Goal: Task Accomplishment & Management: Manage account settings

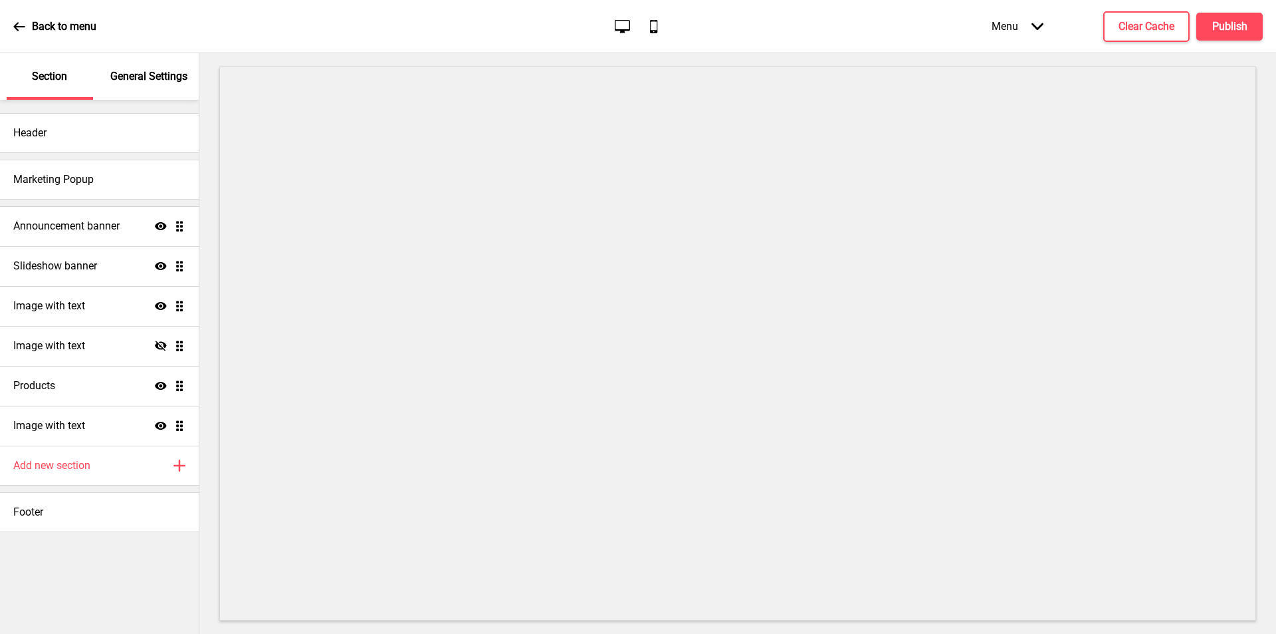
click at [9, 30] on div "Back to menu Desktop Mobile Menu Arrow down Product Page Store Information Chec…" at bounding box center [638, 26] width 1276 height 53
click at [21, 25] on icon at bounding box center [19, 27] width 12 height 12
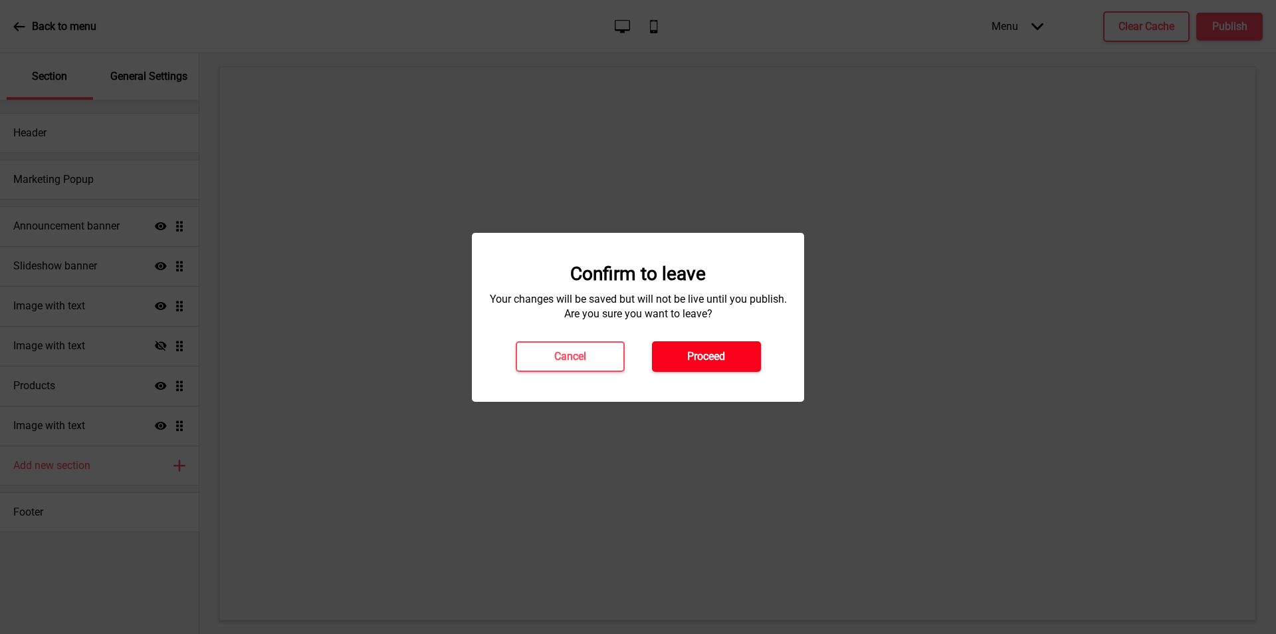
click at [699, 349] on h4 "Proceed" at bounding box center [706, 356] width 38 height 15
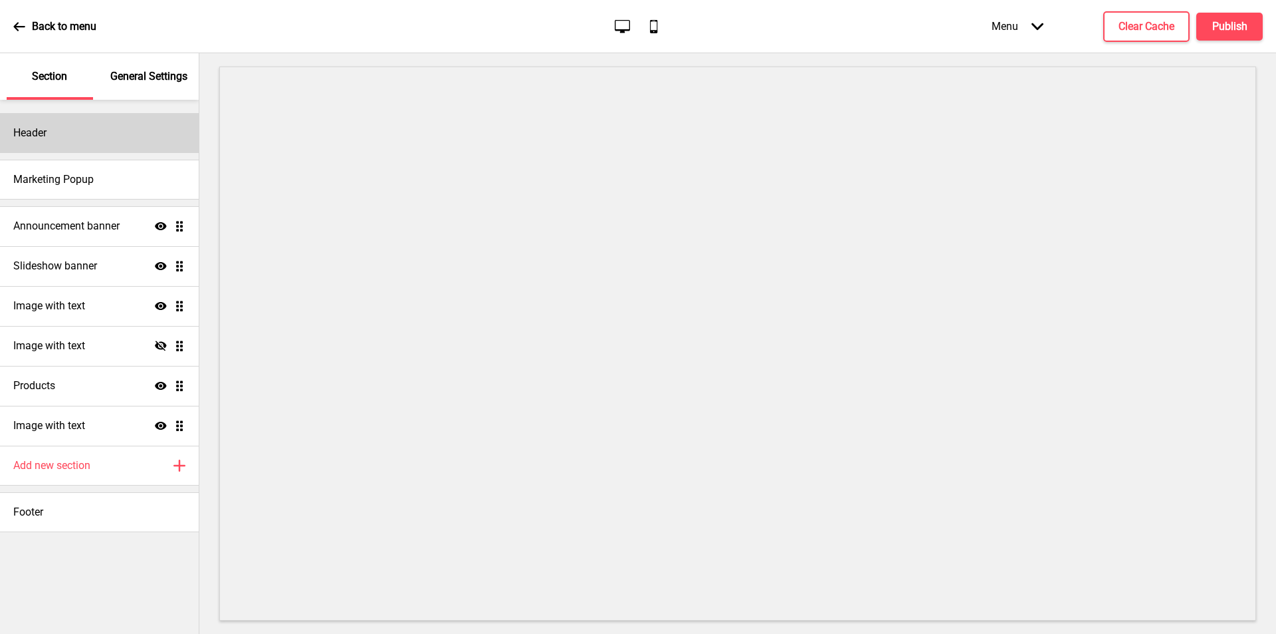
click at [145, 147] on div "Header" at bounding box center [99, 133] width 199 height 40
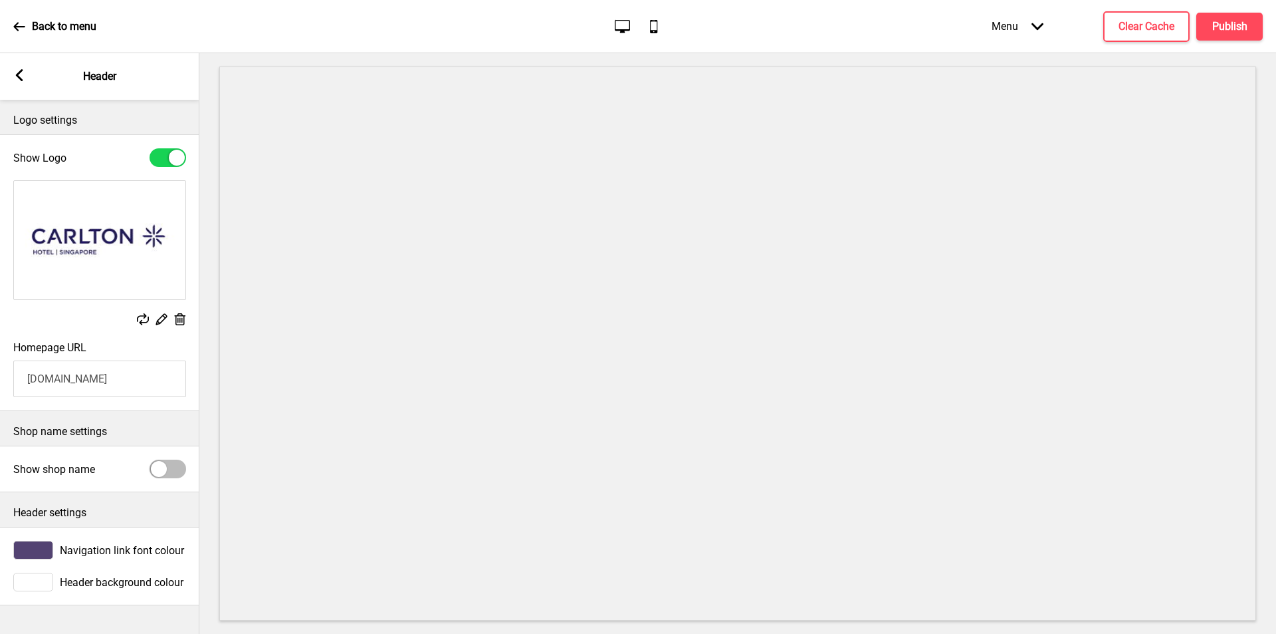
click at [21, 68] on div "Arrow left Header" at bounding box center [99, 76] width 199 height 47
click at [18, 78] on icon at bounding box center [19, 75] width 7 height 12
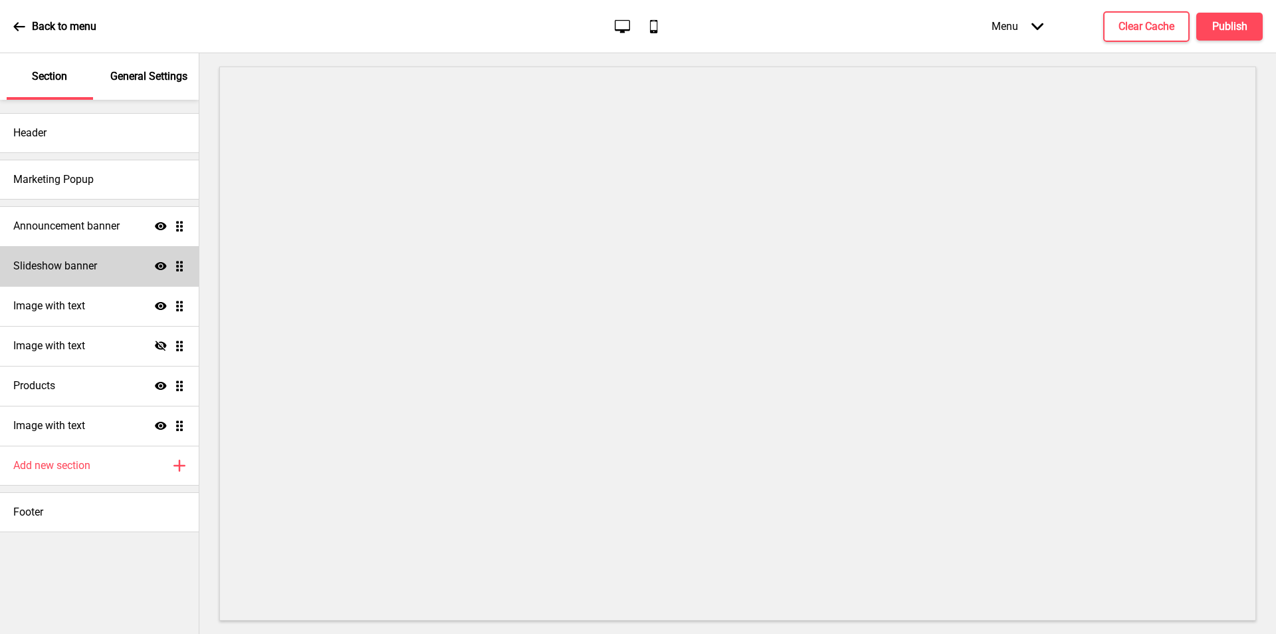
click at [37, 268] on h4 "Slideshow banner" at bounding box center [55, 266] width 84 height 15
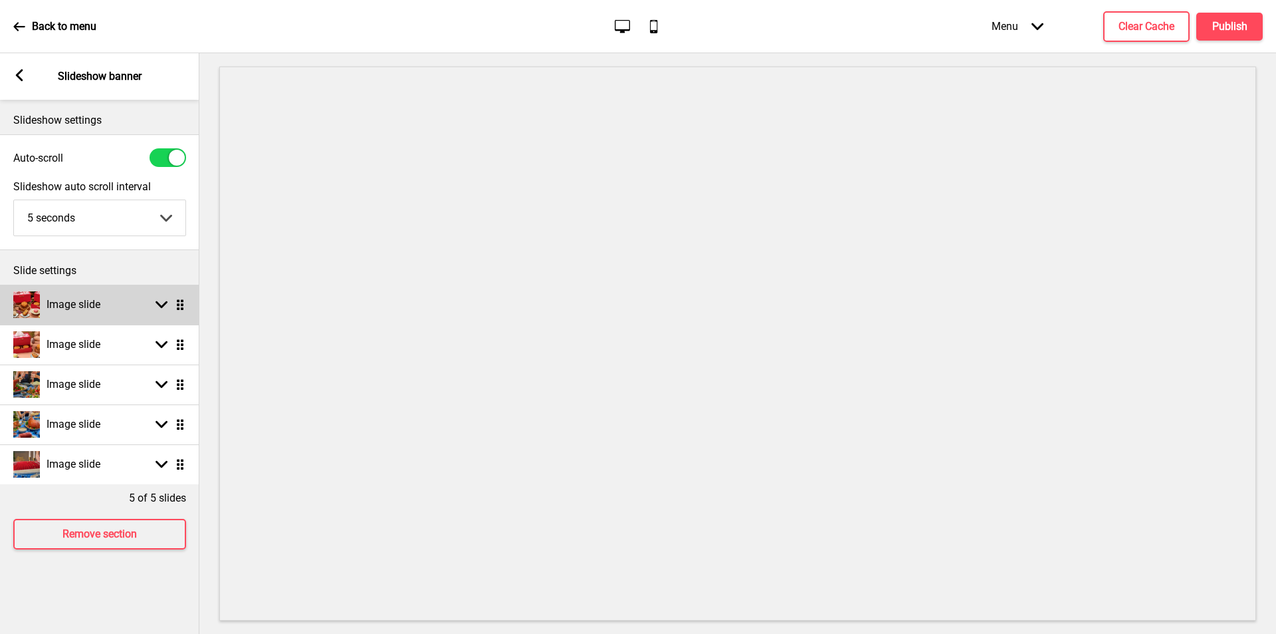
click at [68, 308] on h4 "Image slide" at bounding box center [74, 304] width 54 height 15
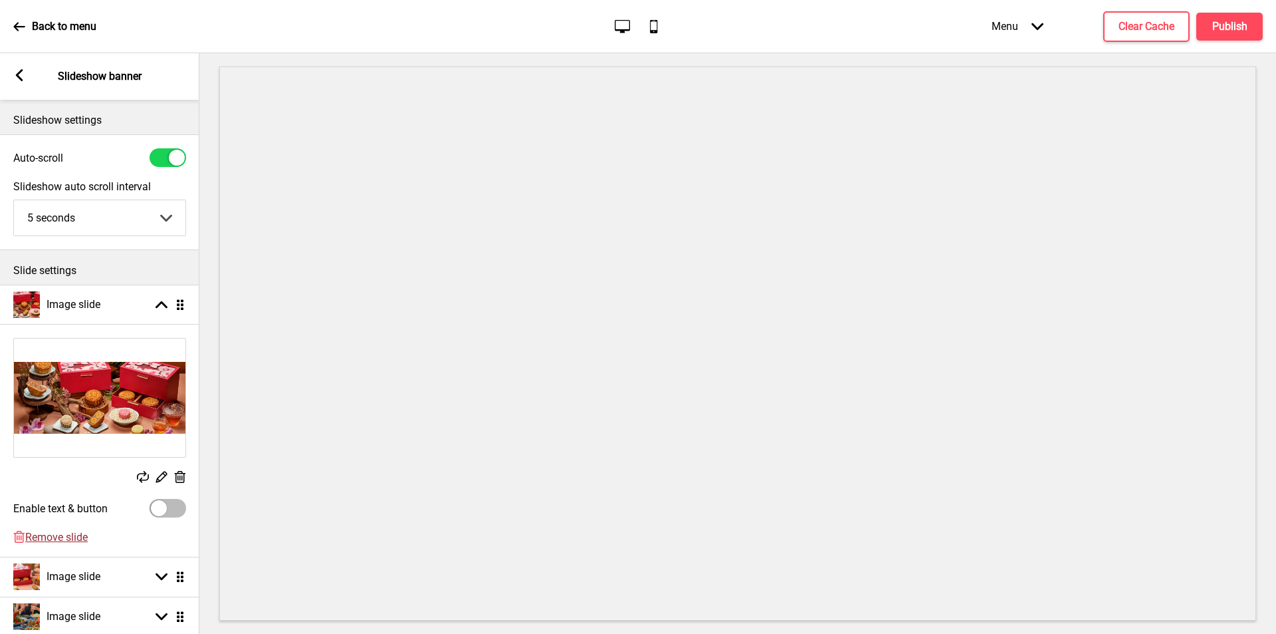
click at [60, 539] on span "Remove slide" at bounding box center [56, 536] width 62 height 13
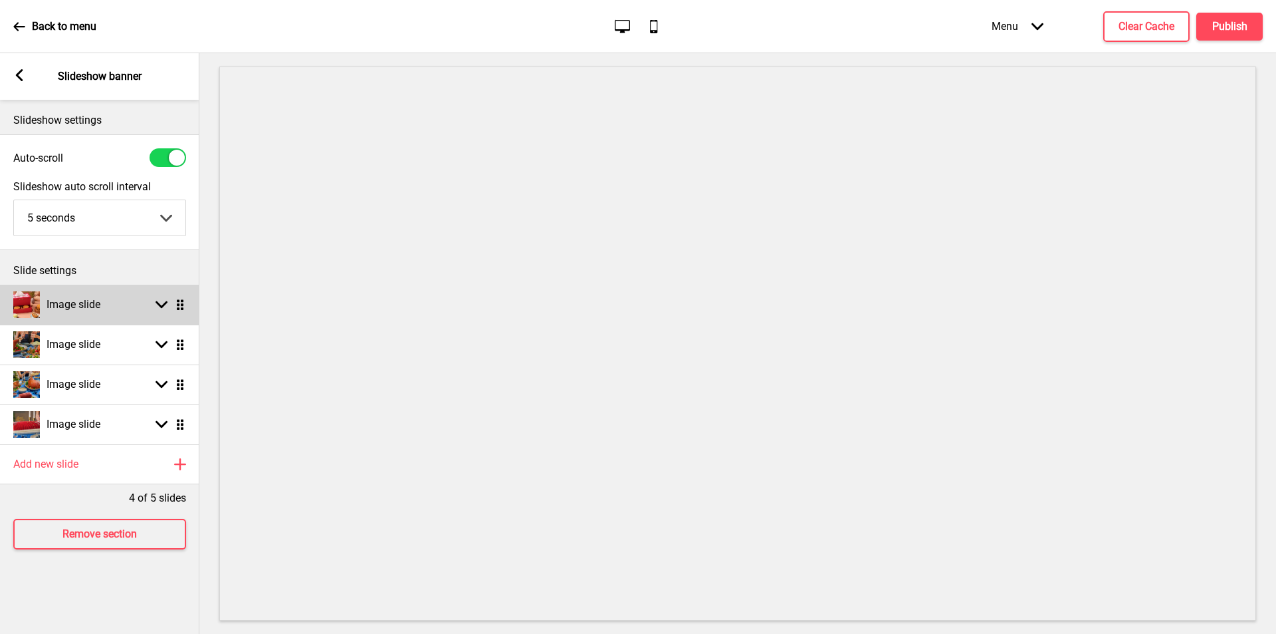
click at [82, 305] on h4 "Image slide" at bounding box center [74, 304] width 54 height 15
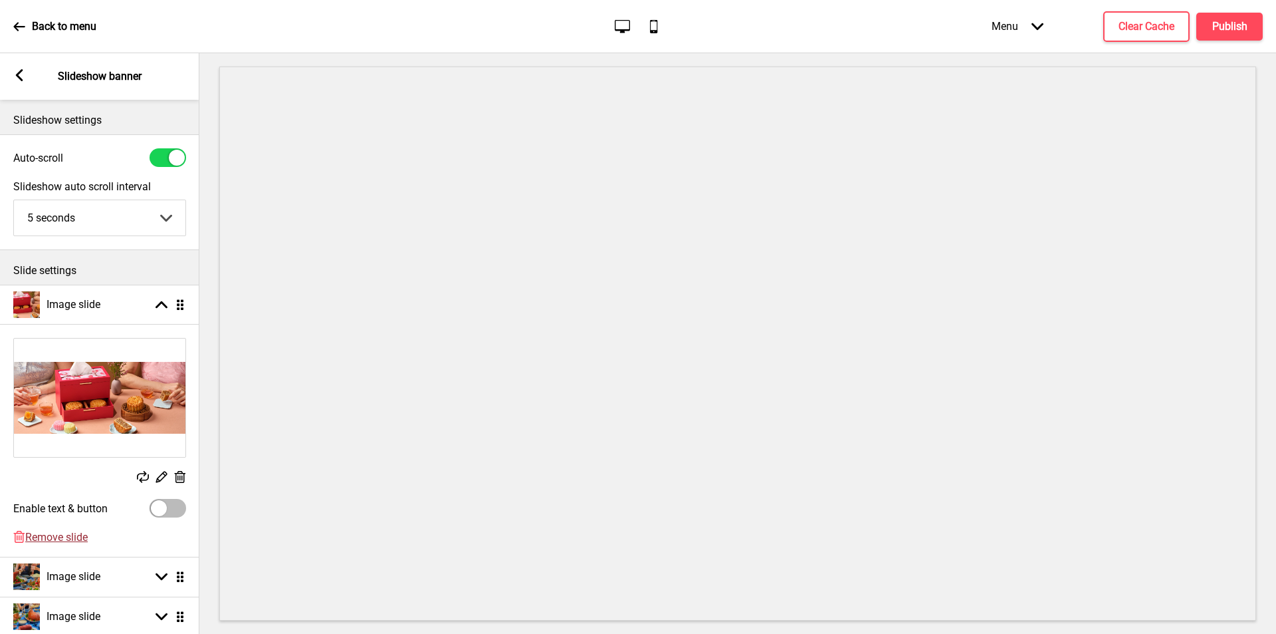
click at [61, 537] on span "Remove slide" at bounding box center [56, 536] width 62 height 13
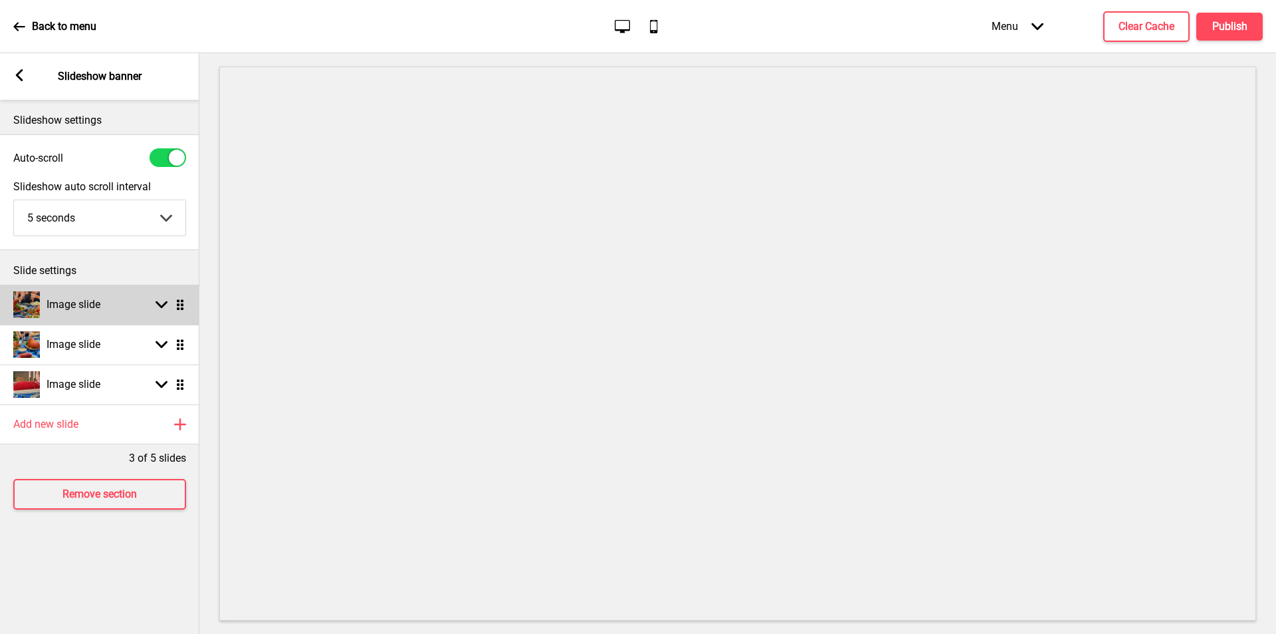
click at [88, 302] on h4 "Image slide" at bounding box center [74, 304] width 54 height 15
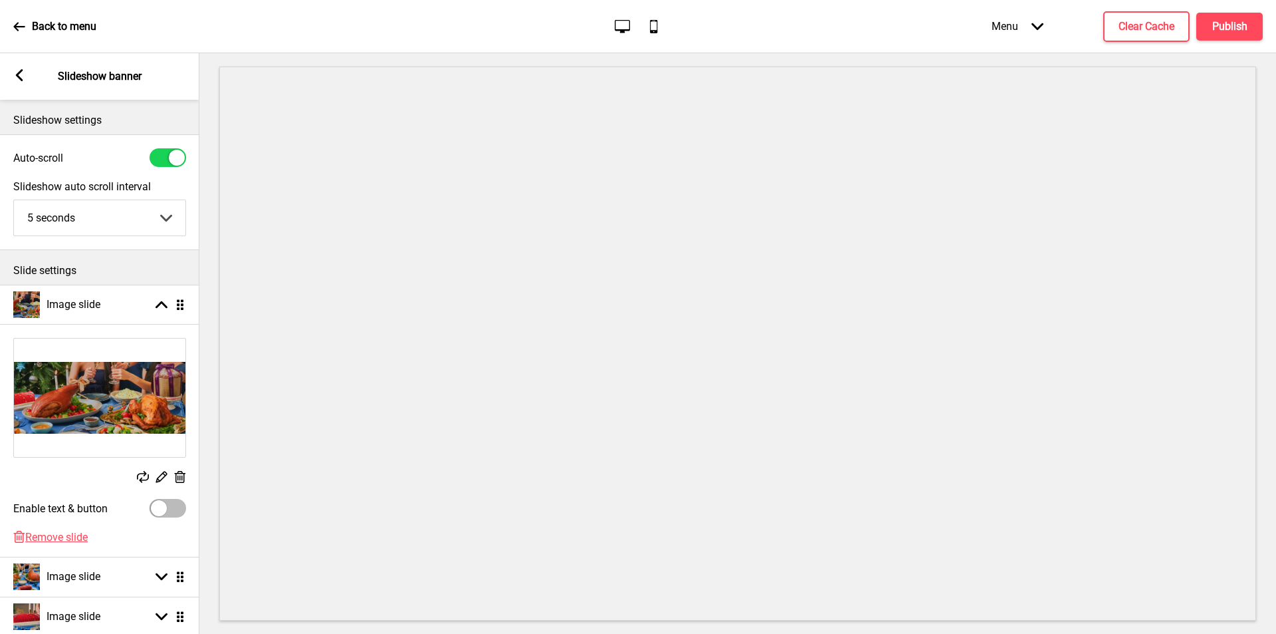
scroll to position [66, 0]
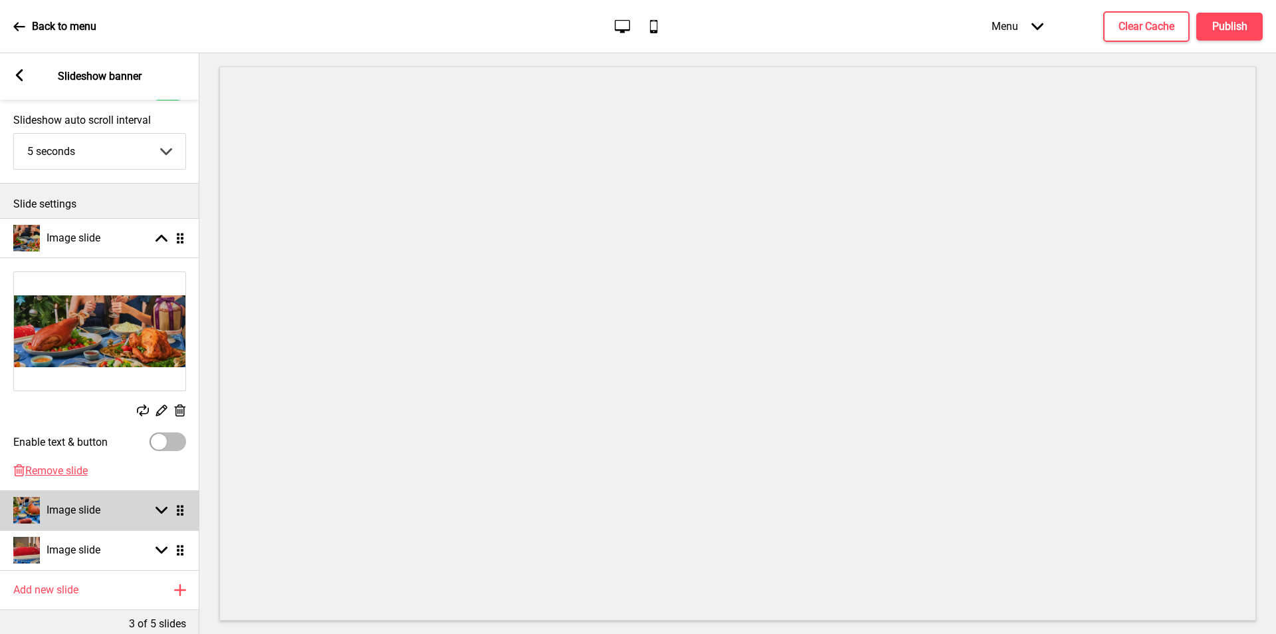
click at [91, 511] on h4 "Image slide" at bounding box center [74, 510] width 54 height 15
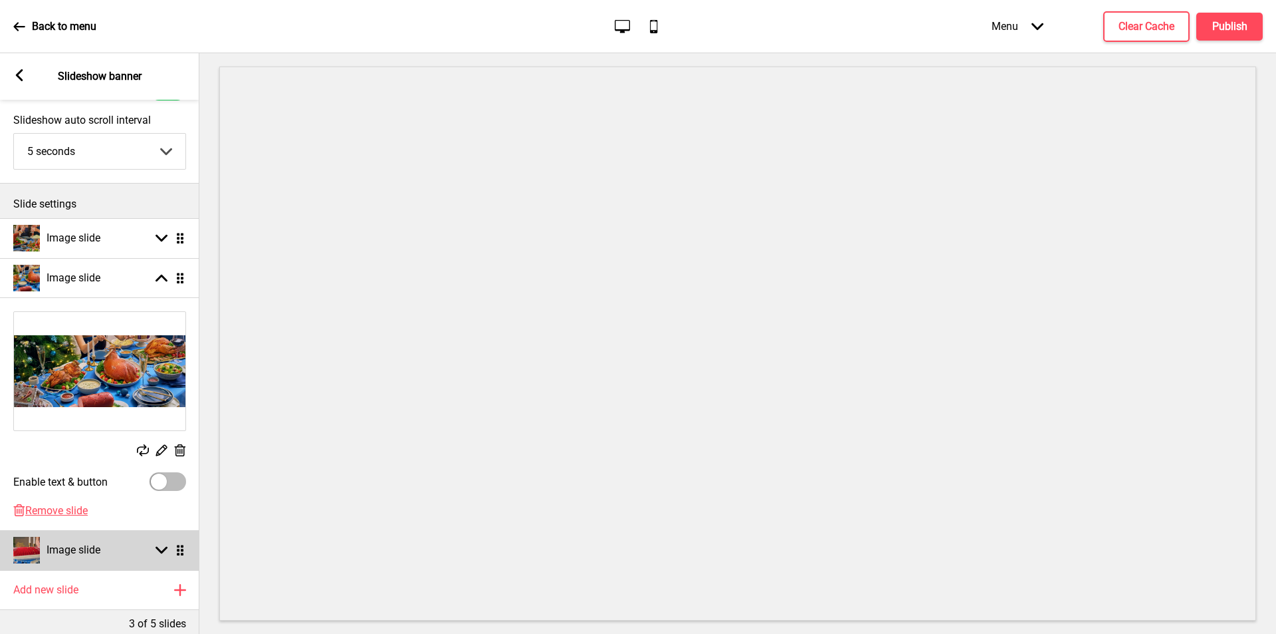
click at [74, 552] on h4 "Image slide" at bounding box center [74, 549] width 54 height 15
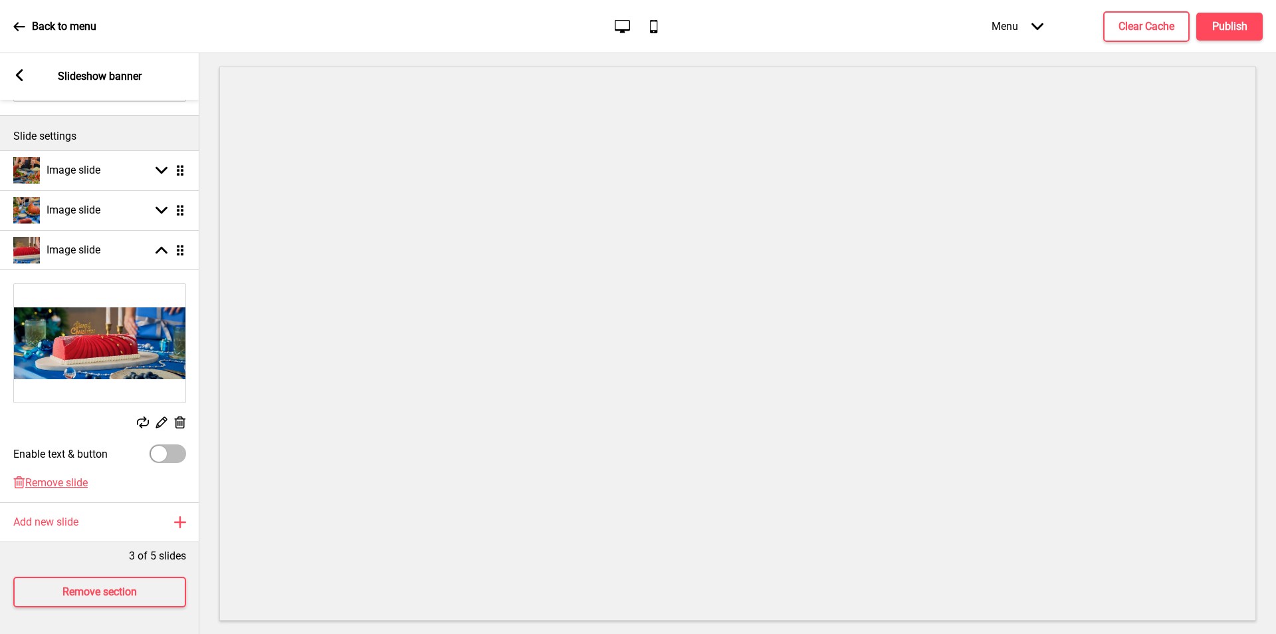
scroll to position [144, 0]
click at [21, 74] on rect at bounding box center [19, 75] width 12 height 12
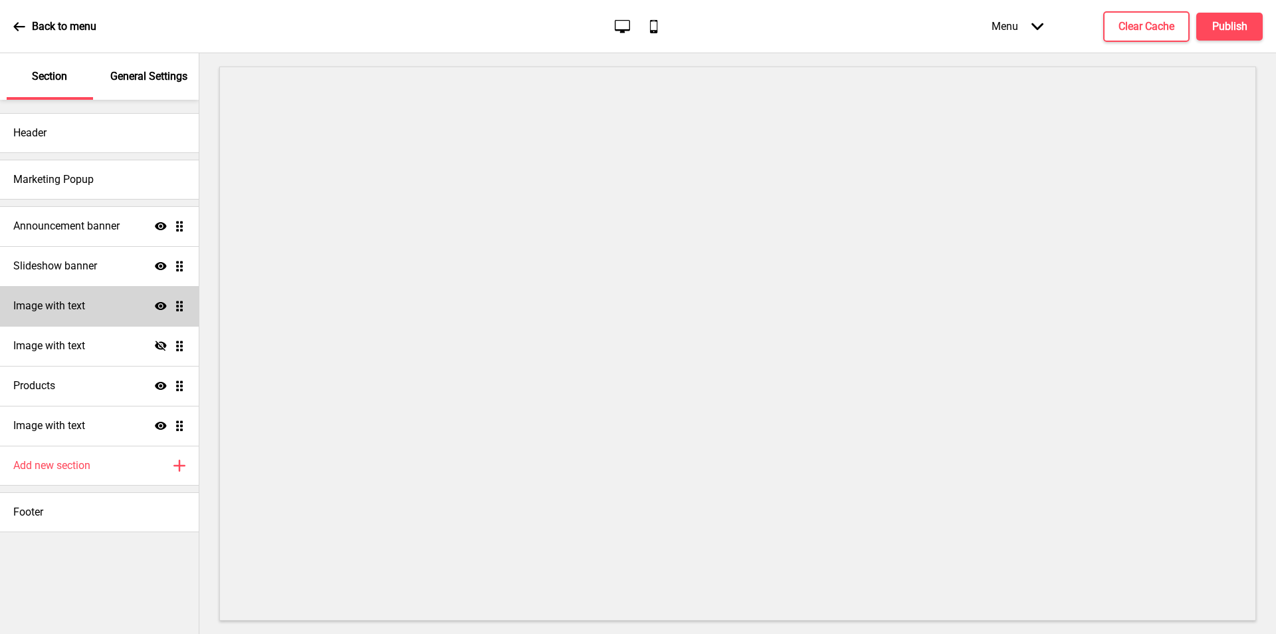
click at [50, 302] on h4 "Image with text" at bounding box center [49, 305] width 72 height 15
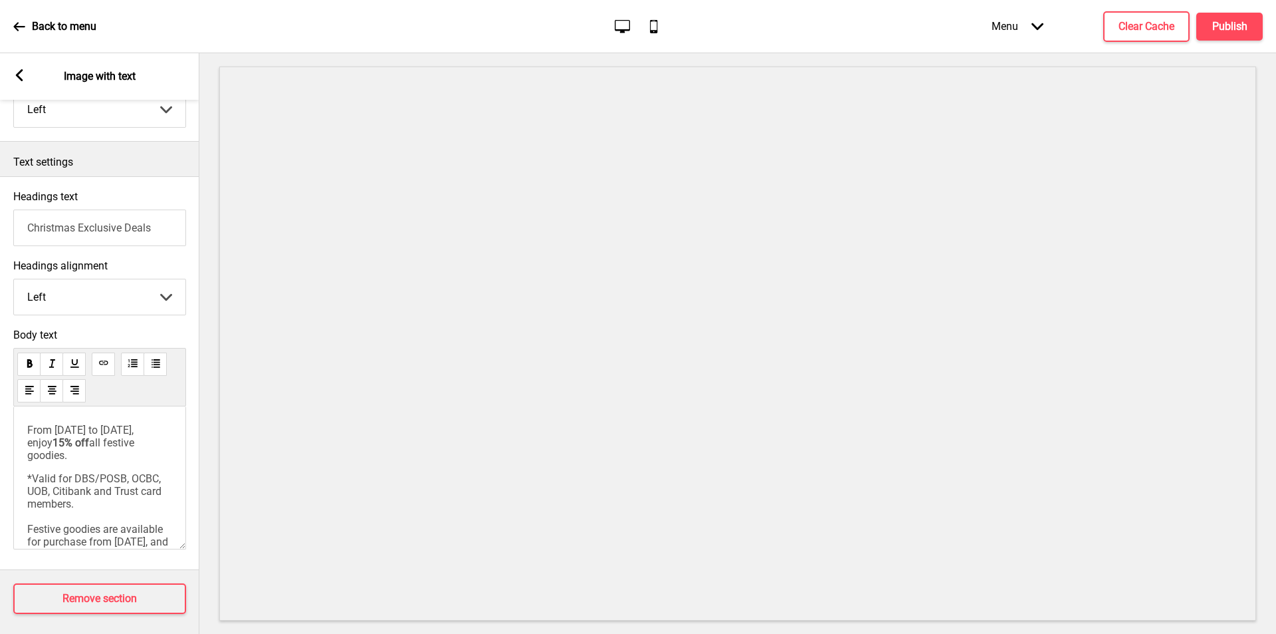
scroll to position [287, 0]
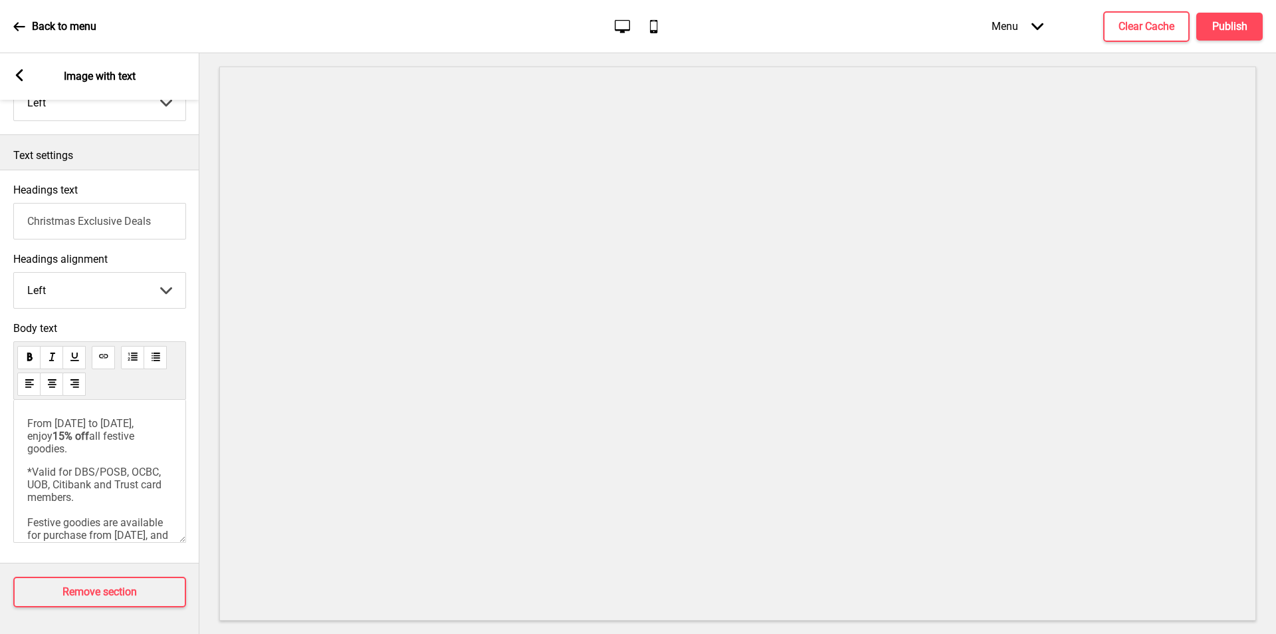
click at [17, 66] on div "Arrow left Image with text" at bounding box center [99, 76] width 199 height 47
click at [19, 71] on icon at bounding box center [19, 75] width 7 height 12
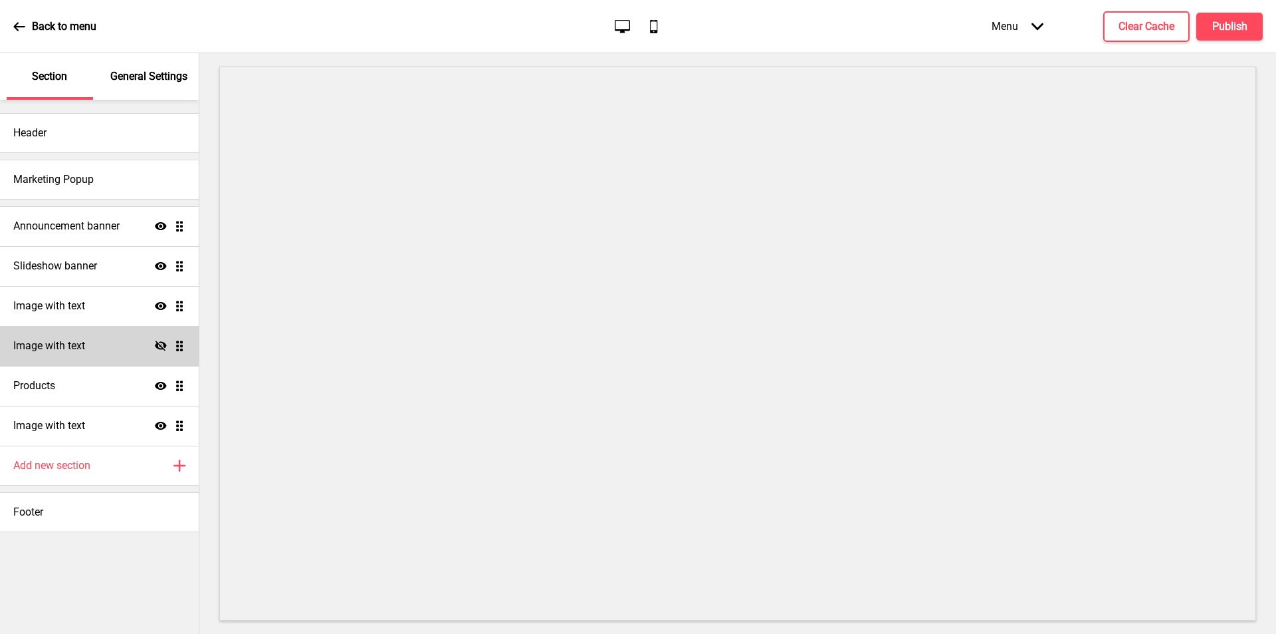
click at [82, 354] on div "Image with text Hide Drag" at bounding box center [99, 346] width 199 height 40
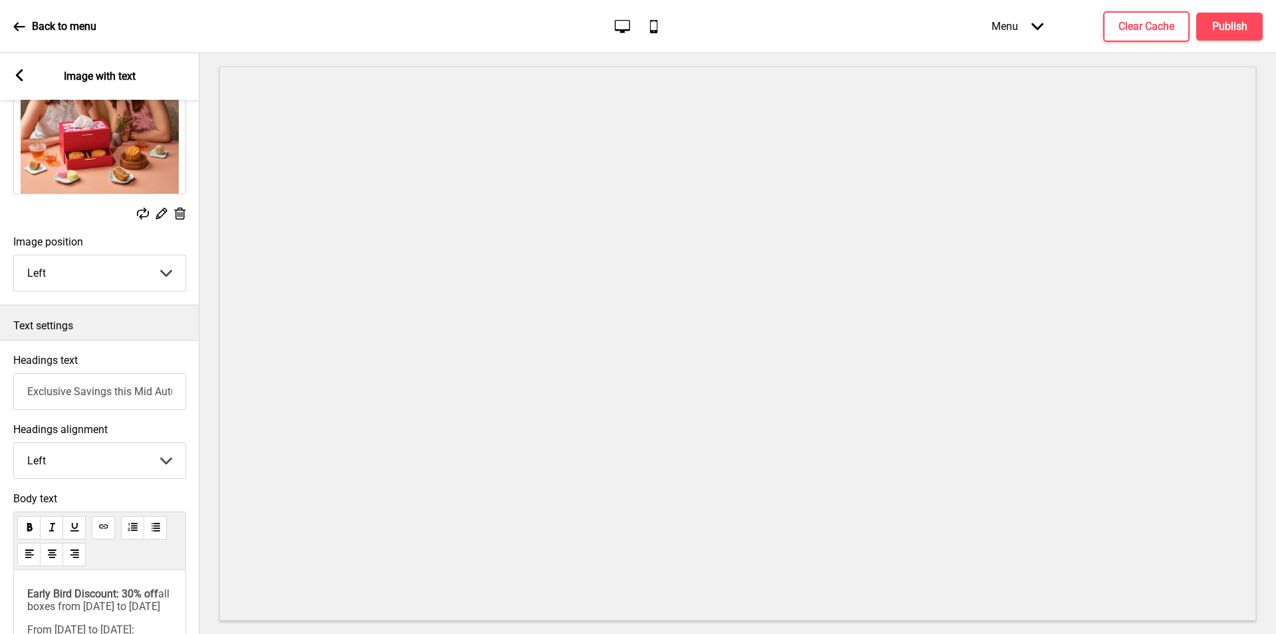
scroll to position [0, 0]
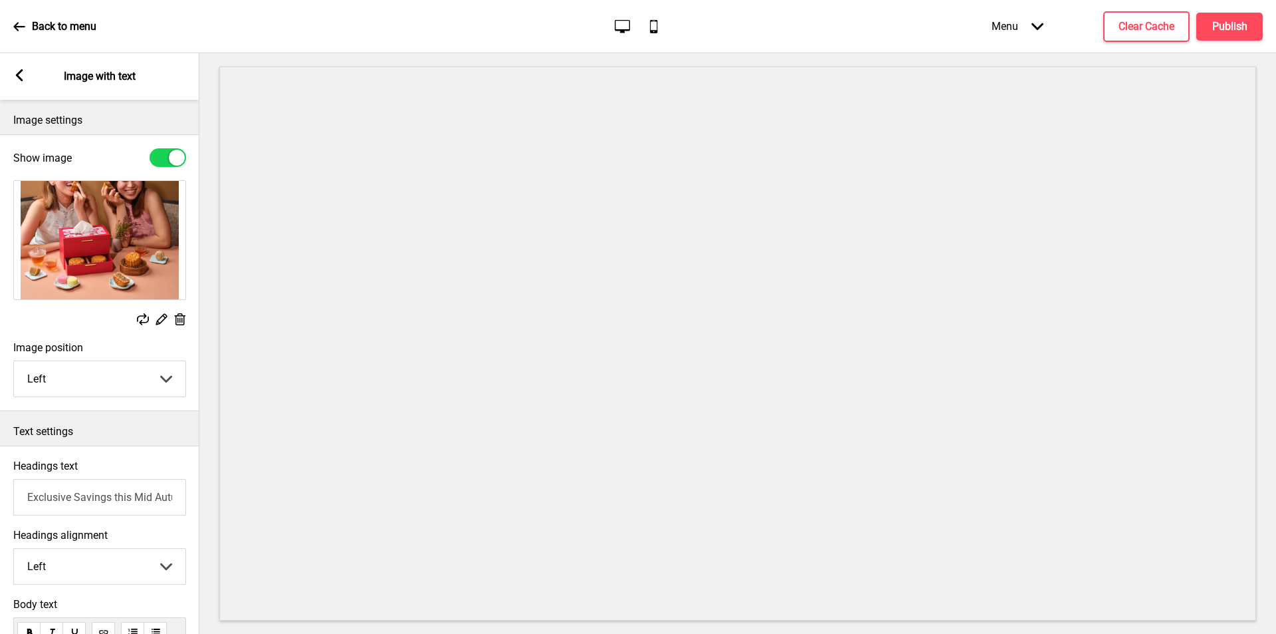
click at [167, 157] on div at bounding box center [168, 157] width 37 height 19
checkbox input "false"
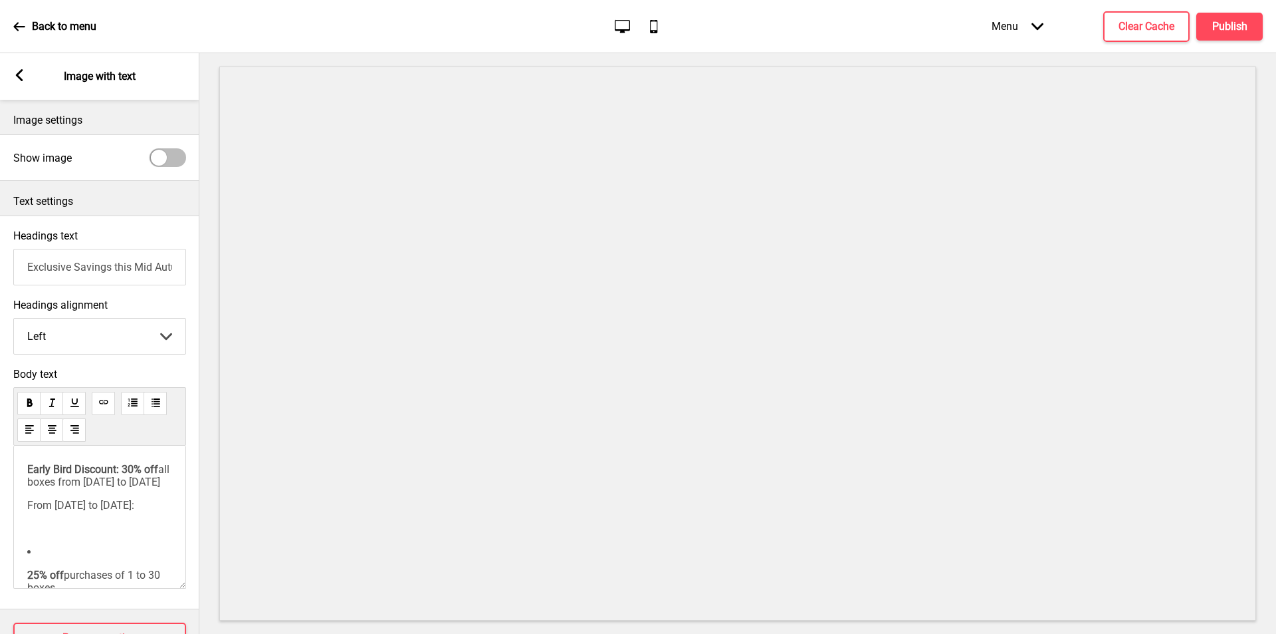
click at [26, 70] on div "Arrow left Image with text" at bounding box center [99, 76] width 199 height 47
click at [21, 73] on rect at bounding box center [19, 75] width 12 height 12
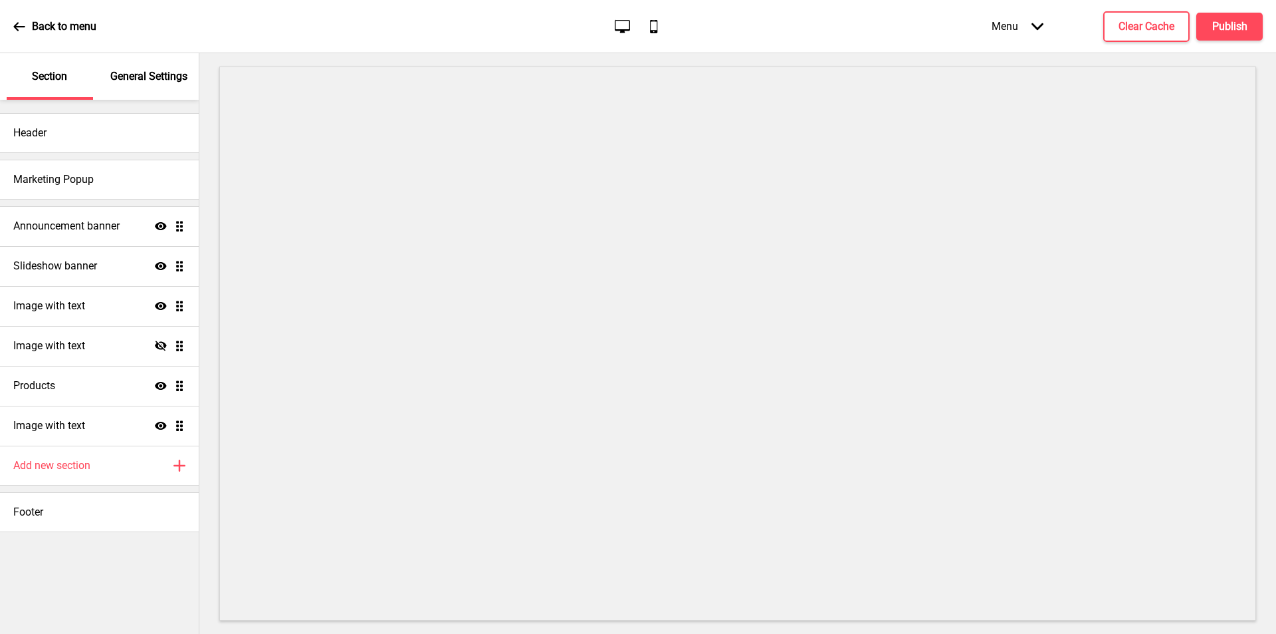
click at [179, 342] on ul "Announcement banner Show Drag Slideshow banner Show Drag Image with text Show D…" at bounding box center [99, 325] width 199 height 239
click at [64, 383] on div "Products Show Drag" at bounding box center [99, 386] width 199 height 40
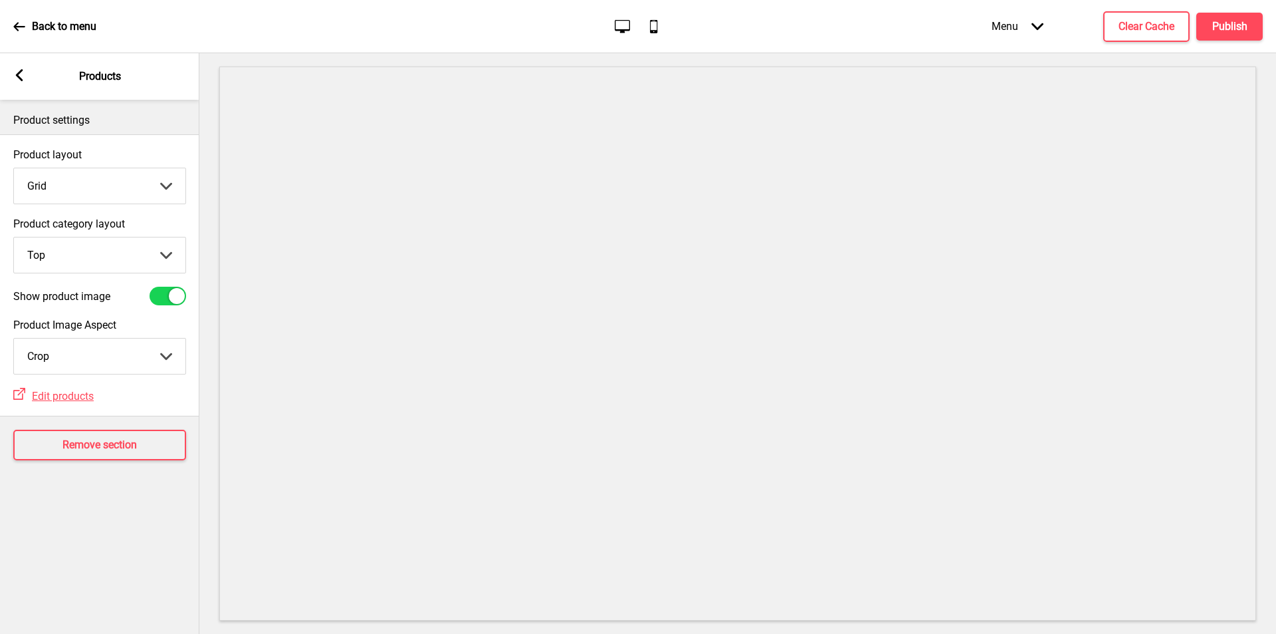
click at [80, 249] on select "Top Side" at bounding box center [100, 254] width 172 height 35
click at [82, 390] on span "Edit products" at bounding box center [63, 396] width 62 height 13
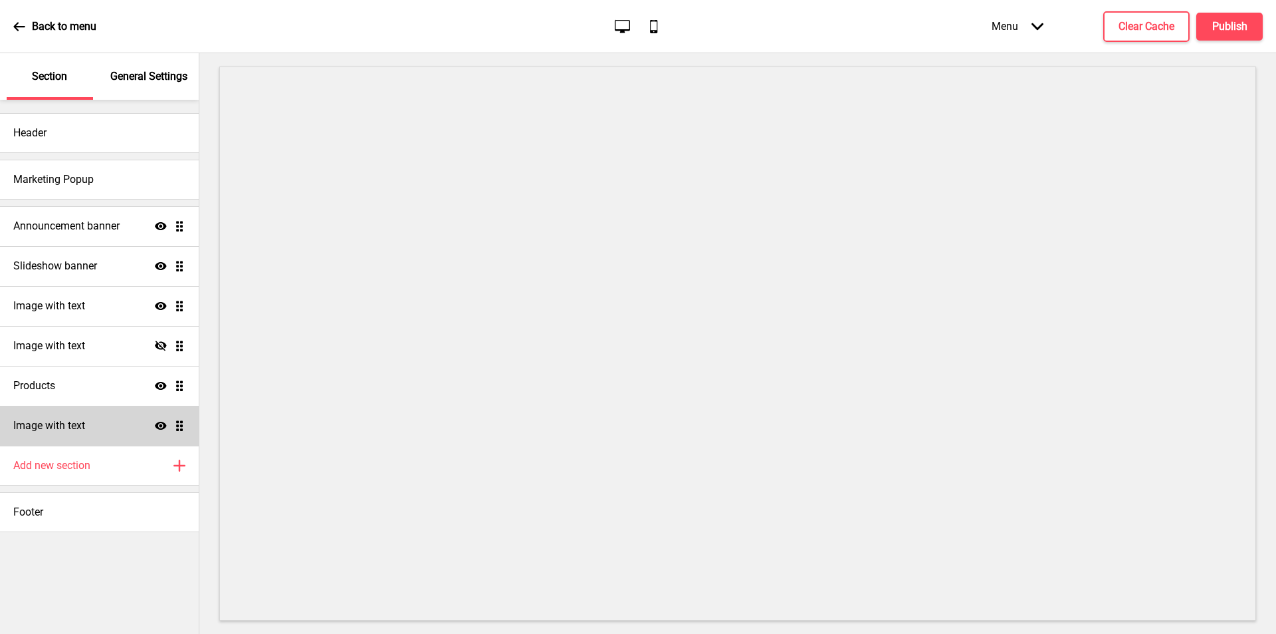
click at [63, 426] on h4 "Image with text" at bounding box center [49, 425] width 72 height 15
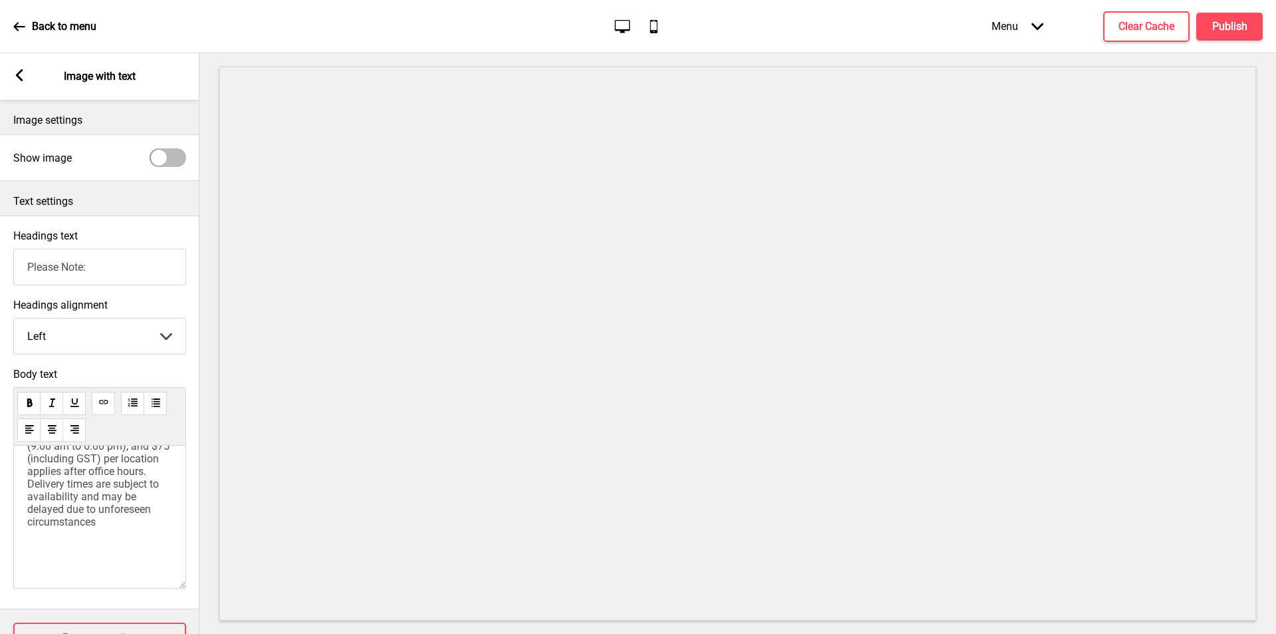
click at [158, 160] on div at bounding box center [159, 158] width 16 height 16
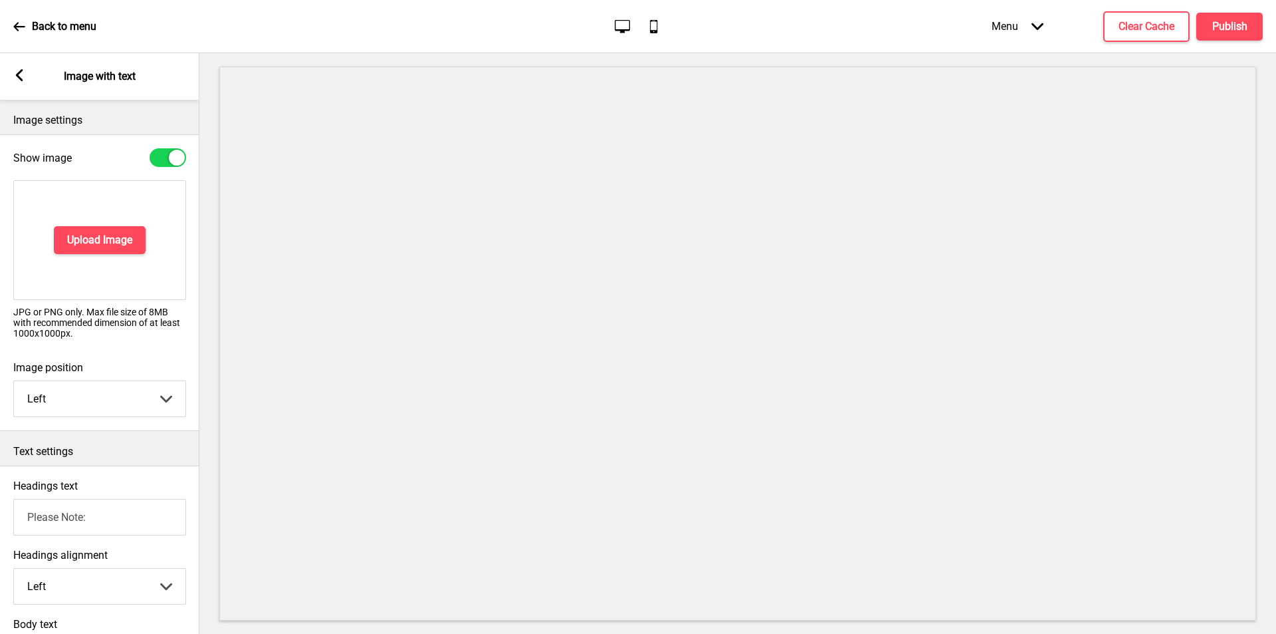
click at [158, 160] on div at bounding box center [168, 157] width 37 height 19
checkbox input "false"
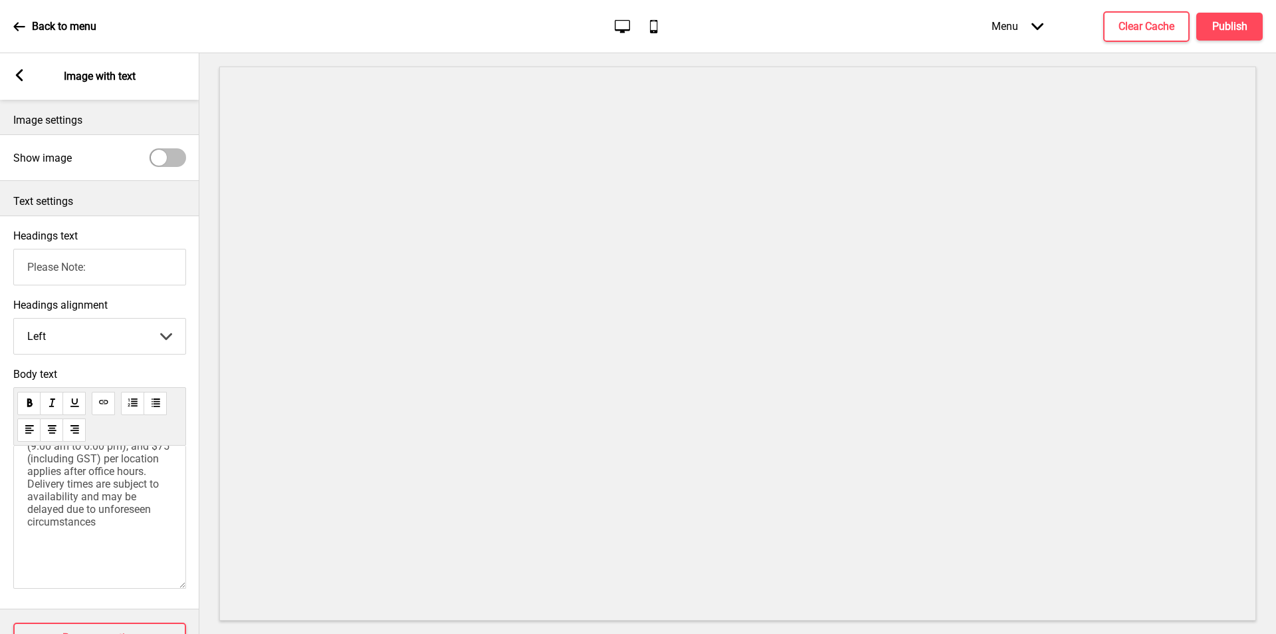
click at [27, 77] on div "Arrow left Image with text" at bounding box center [99, 76] width 199 height 47
click at [21, 76] on rect at bounding box center [19, 75] width 12 height 12
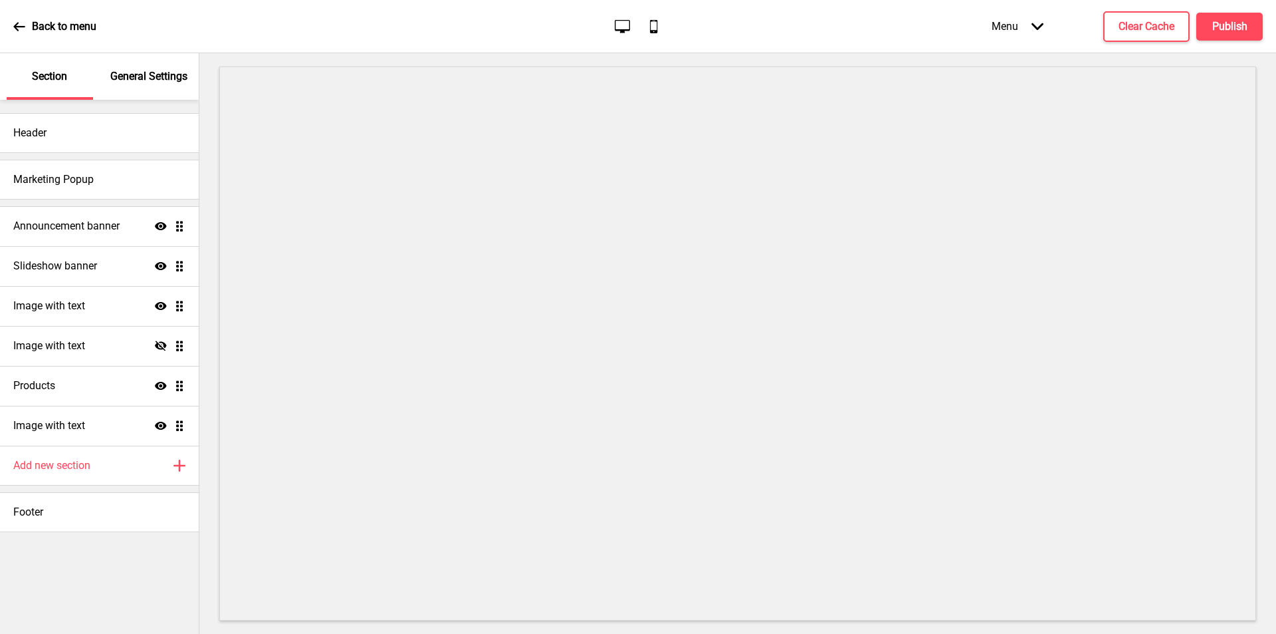
click at [1035, 27] on icon at bounding box center [1038, 26] width 12 height 7
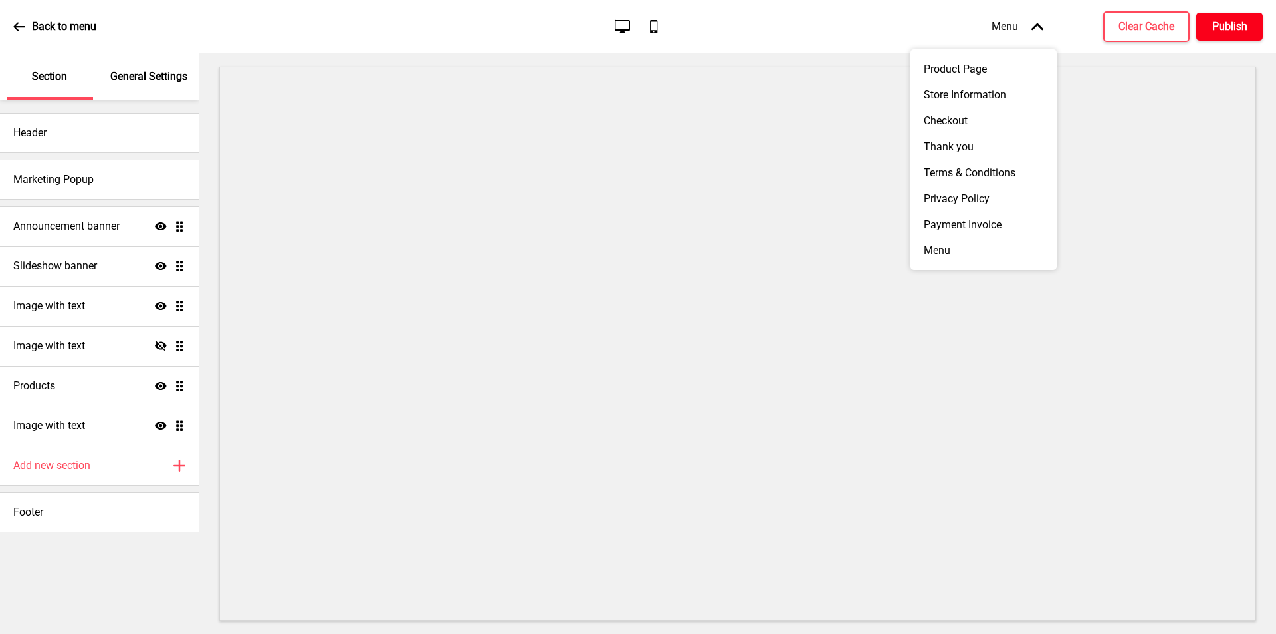
click at [1234, 29] on h4 "Publish" at bounding box center [1230, 26] width 35 height 15
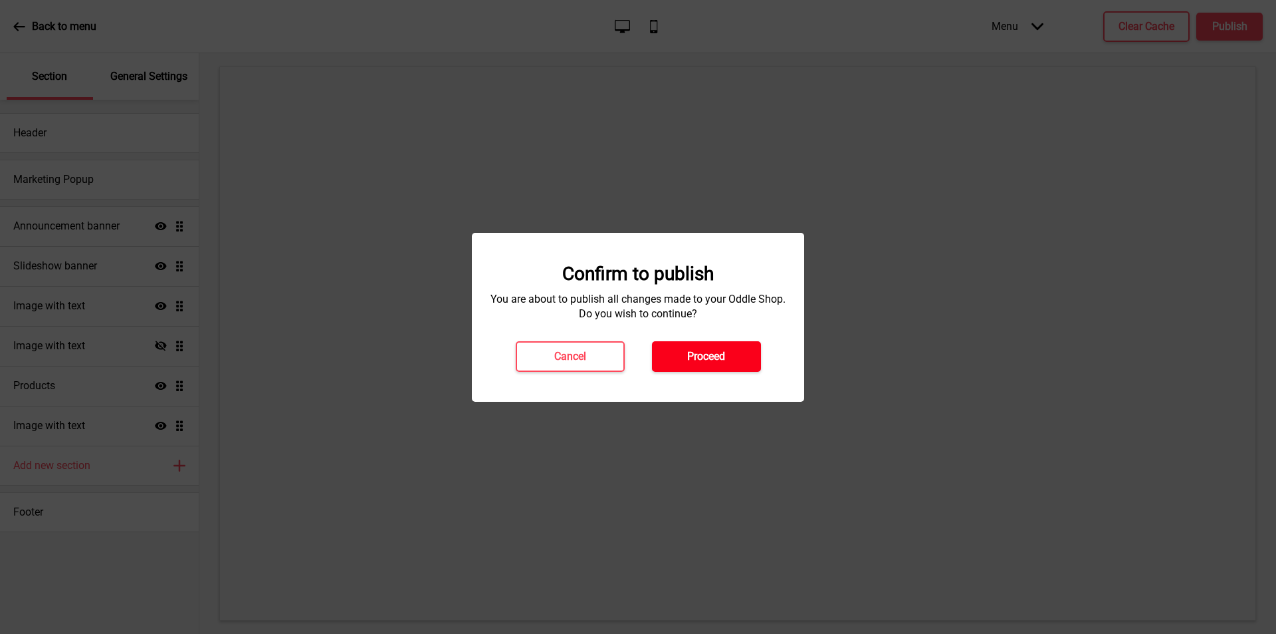
click at [709, 351] on h4 "Proceed" at bounding box center [706, 356] width 38 height 15
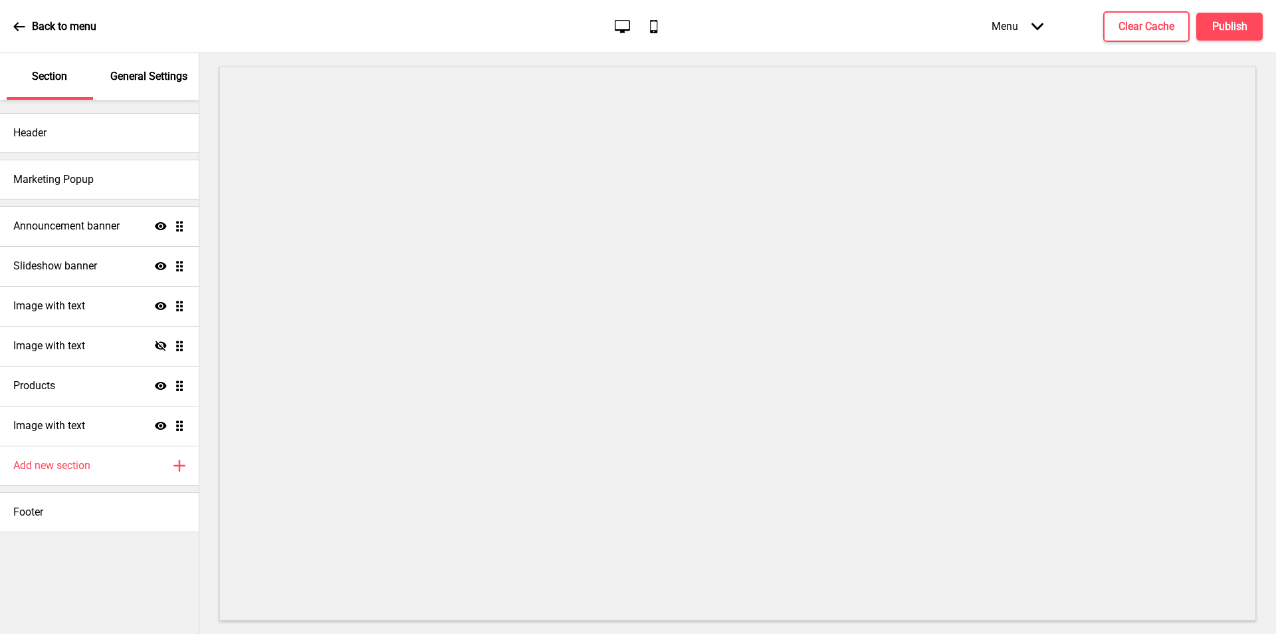
click at [44, 17] on div "Back to menu" at bounding box center [54, 27] width 83 height 36
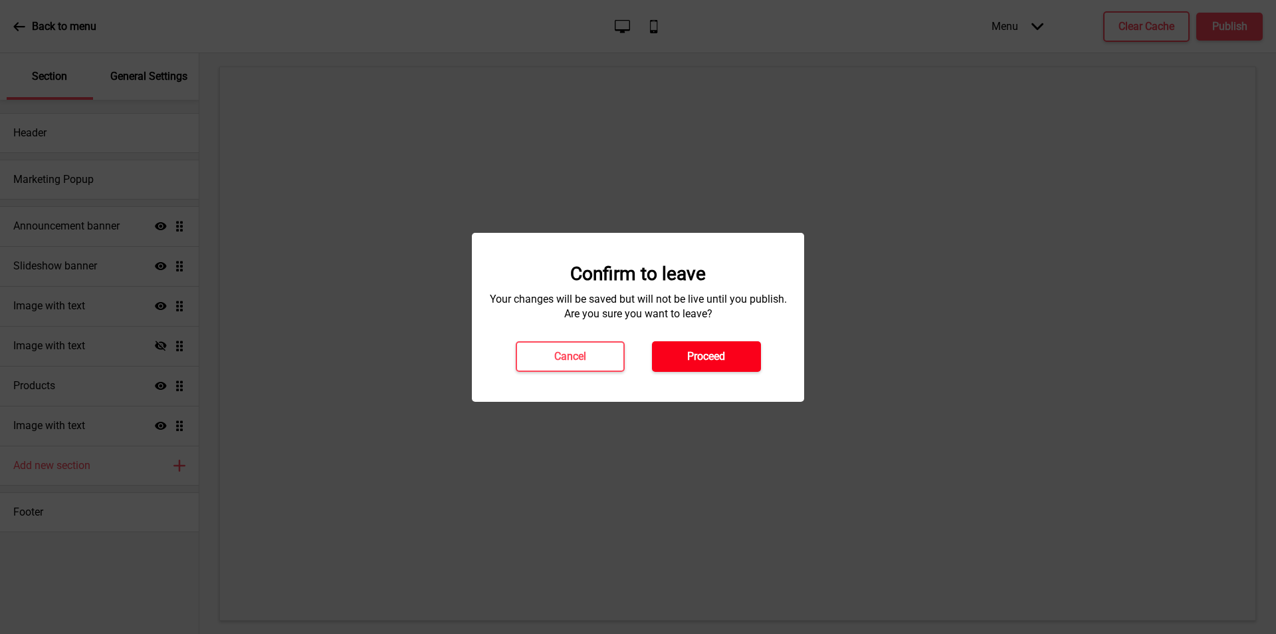
click at [685, 357] on button "Proceed" at bounding box center [706, 356] width 109 height 31
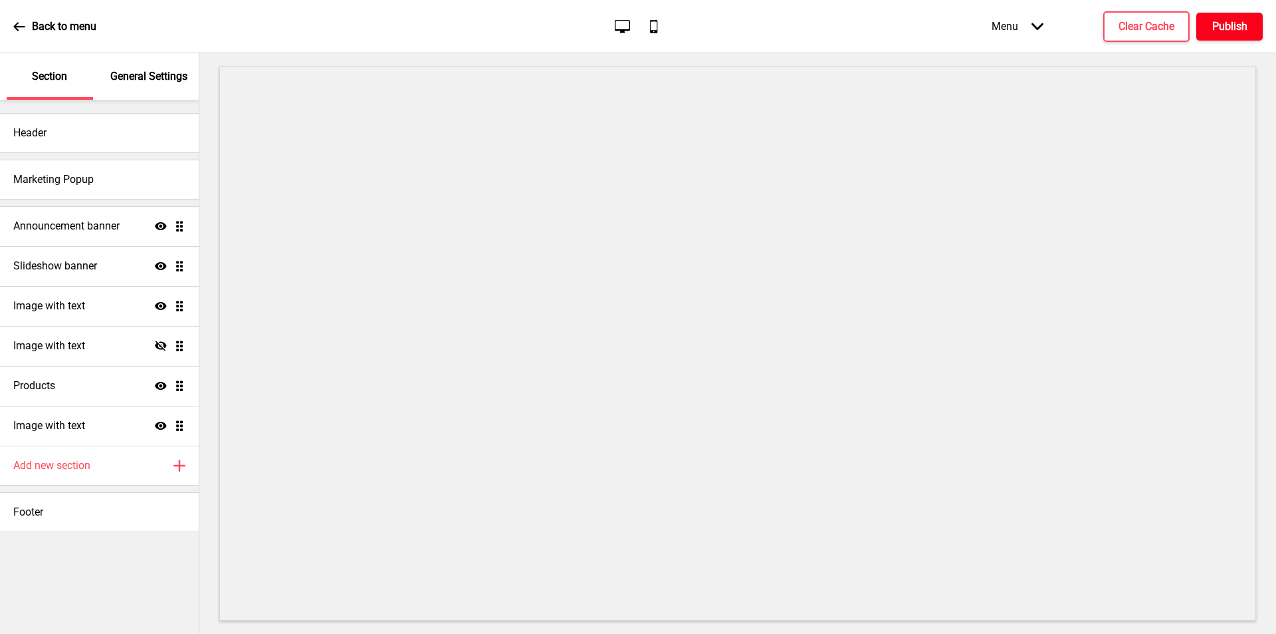
click at [1226, 33] on h4 "Publish" at bounding box center [1230, 26] width 35 height 15
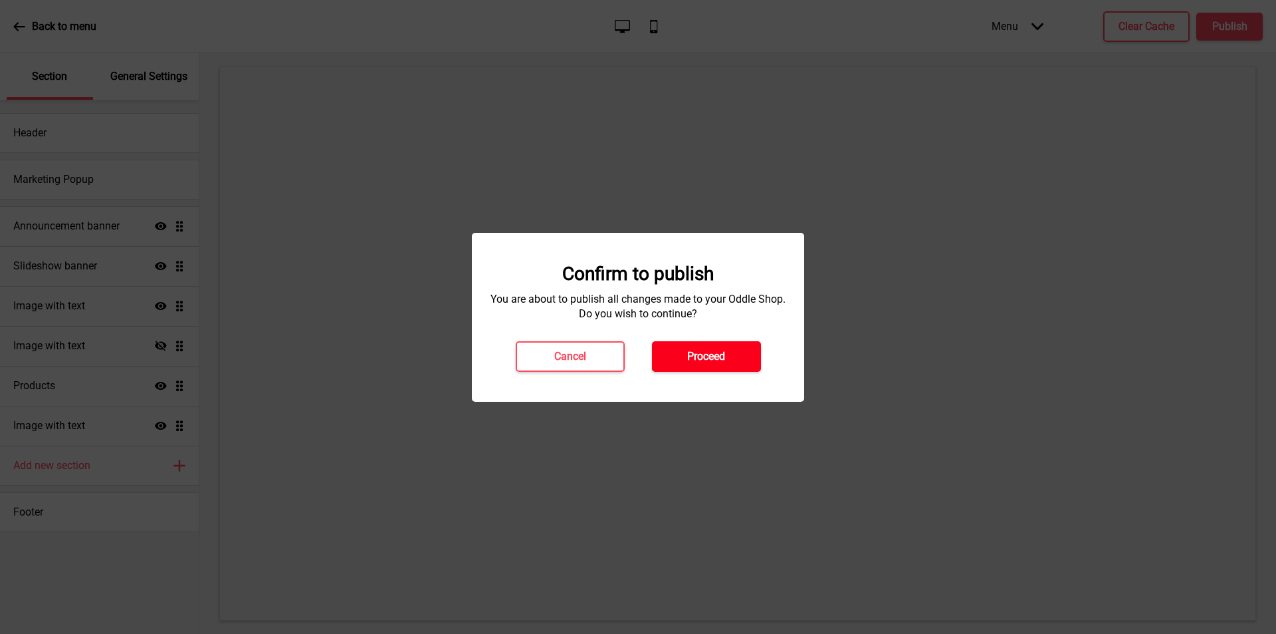
click at [711, 359] on h4 "Proceed" at bounding box center [706, 356] width 38 height 15
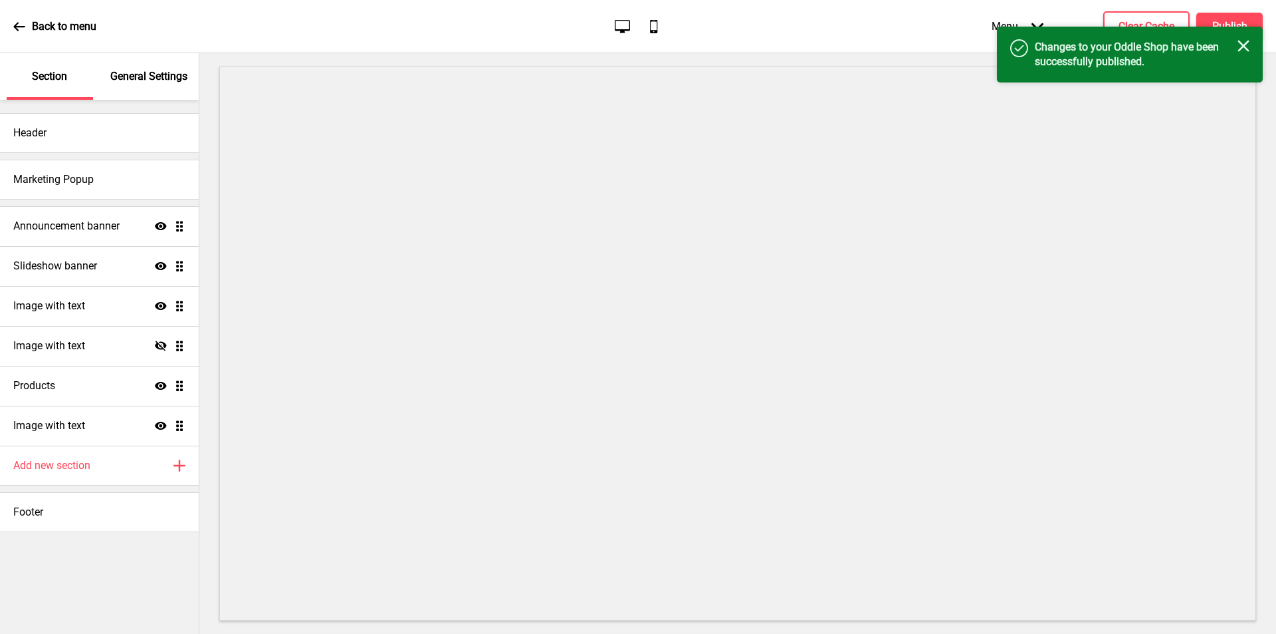
click at [1247, 44] on icon "Close" at bounding box center [1244, 46] width 12 height 12
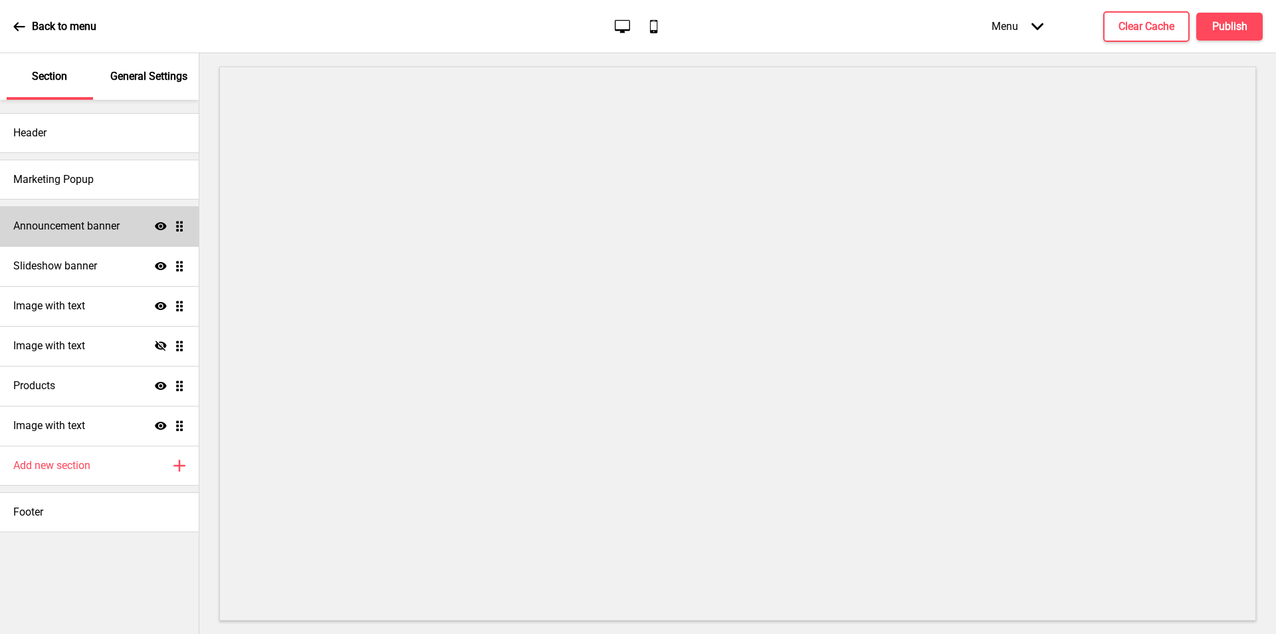
click at [76, 240] on div "Announcement banner Show Drag" at bounding box center [99, 226] width 199 height 40
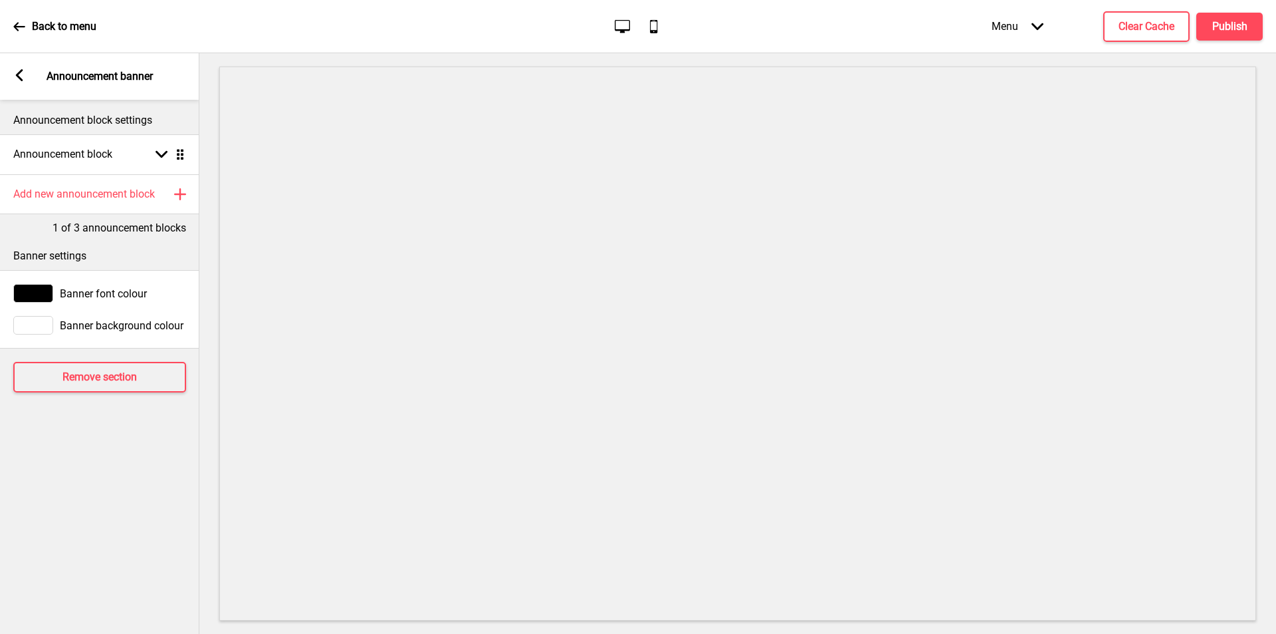
click at [41, 26] on p "Back to menu" at bounding box center [64, 26] width 64 height 15
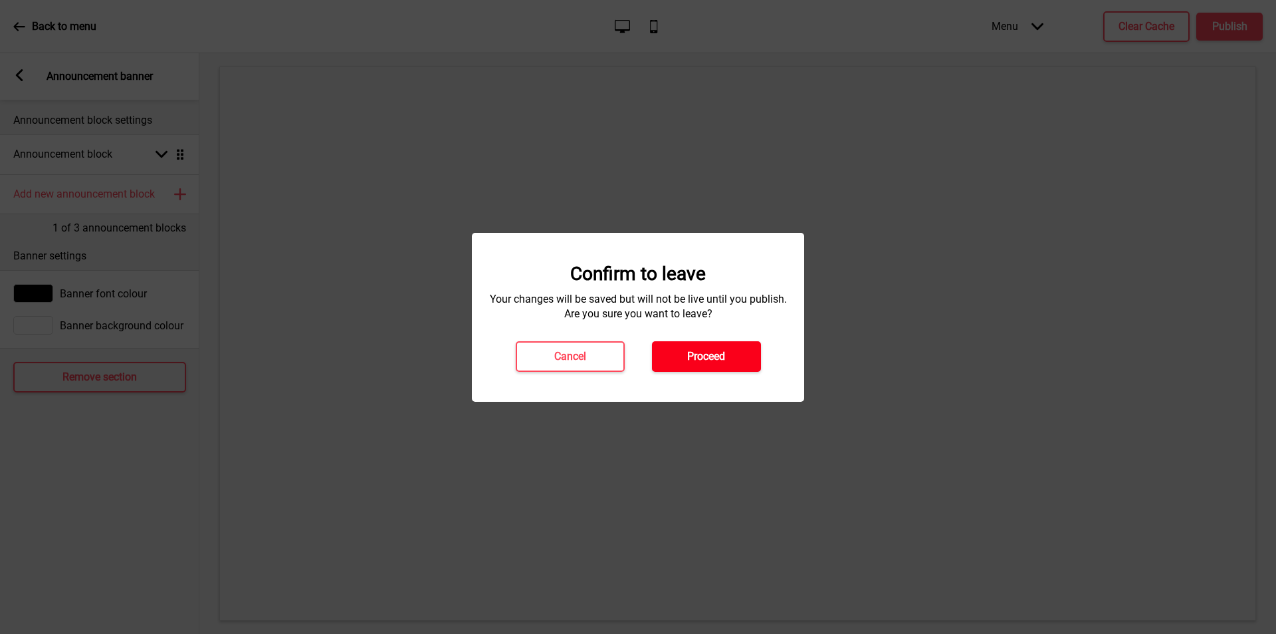
click at [711, 370] on button "Proceed" at bounding box center [706, 356] width 109 height 31
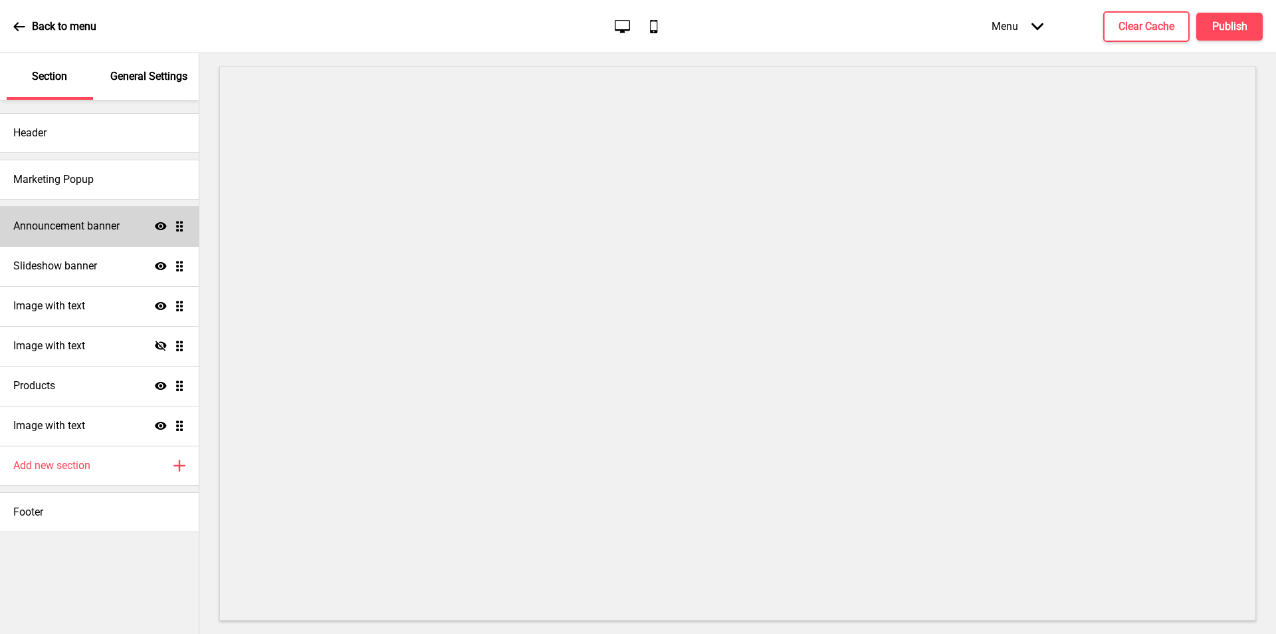
click at [83, 220] on h4 "Announcement banner" at bounding box center [66, 226] width 106 height 15
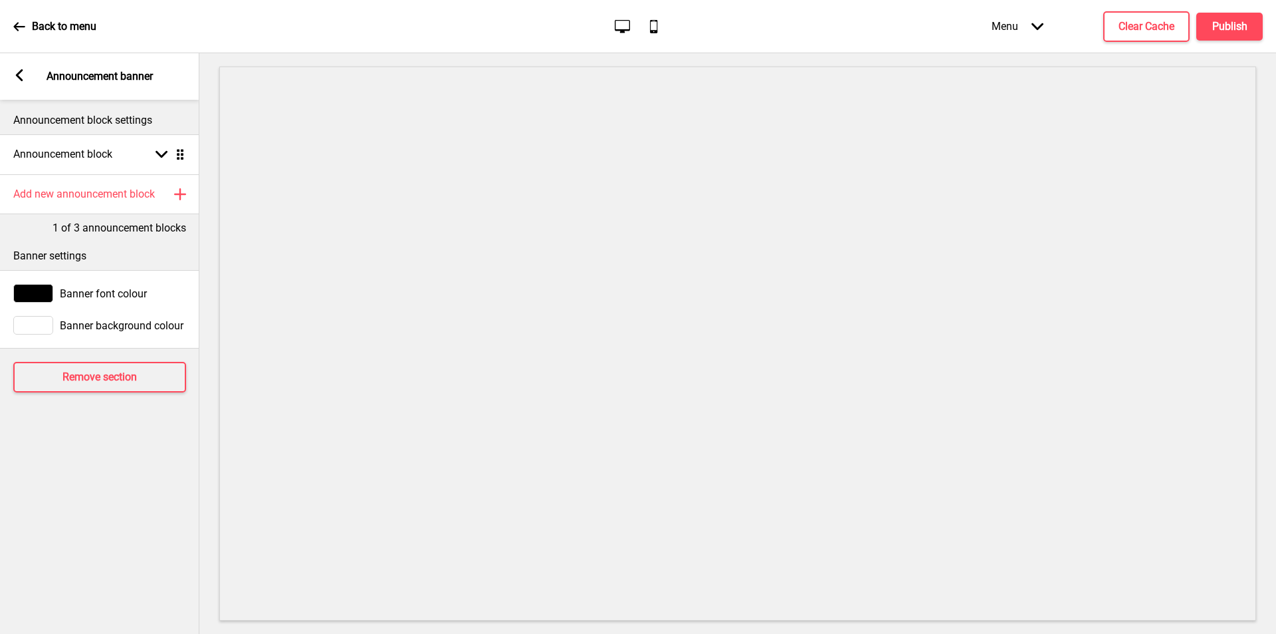
click at [21, 70] on icon at bounding box center [19, 75] width 7 height 12
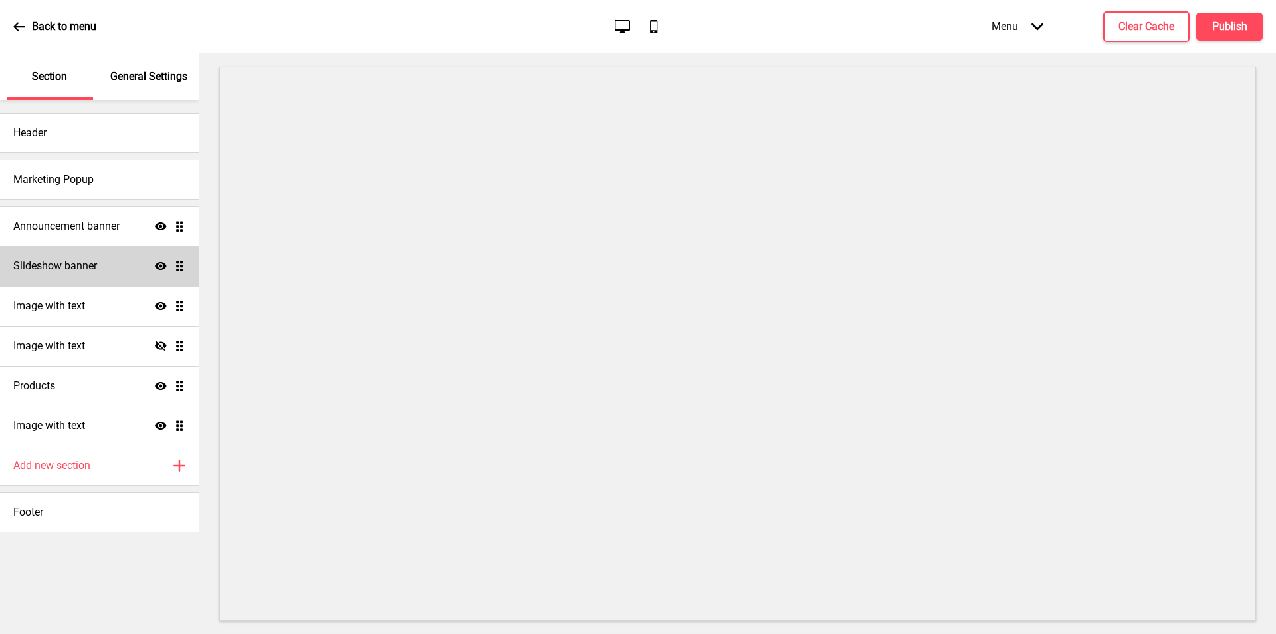
click at [86, 267] on h4 "Slideshow banner" at bounding box center [55, 266] width 84 height 15
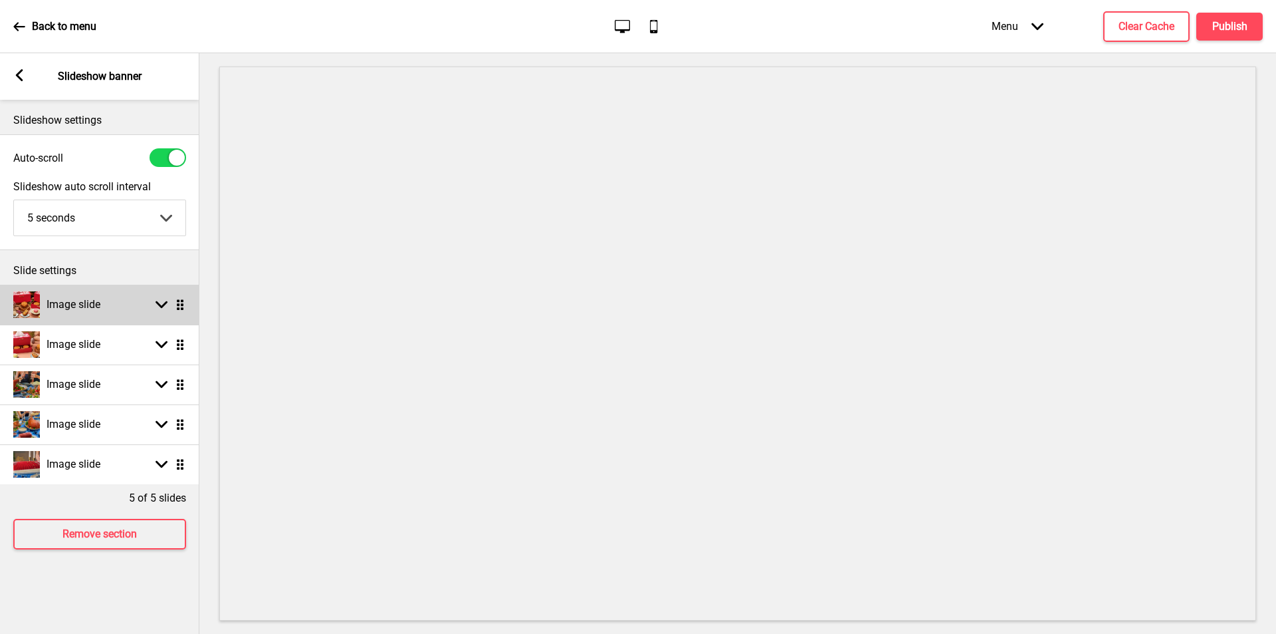
click at [158, 302] on icon at bounding box center [162, 304] width 12 height 7
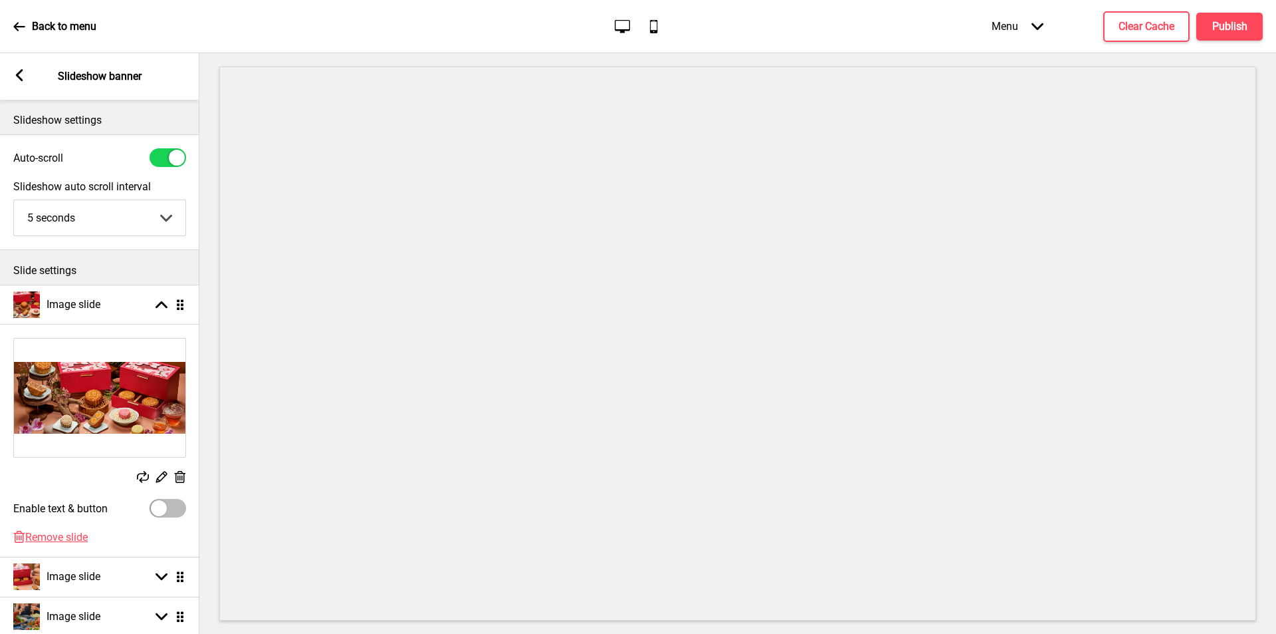
click at [77, 530] on div "Replace Edit Delete Enable text & button" at bounding box center [99, 427] width 199 height 206
click at [70, 539] on span "Remove slide" at bounding box center [56, 536] width 62 height 13
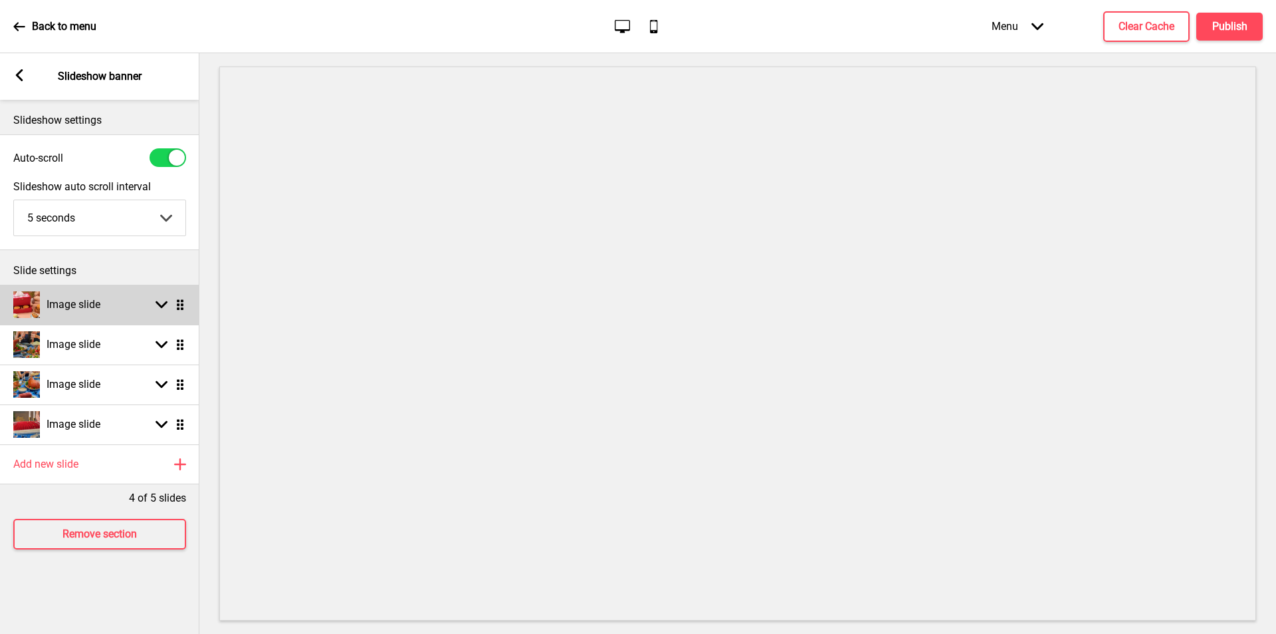
click at [104, 303] on div "Image slide Arrow down Drag" at bounding box center [99, 305] width 199 height 40
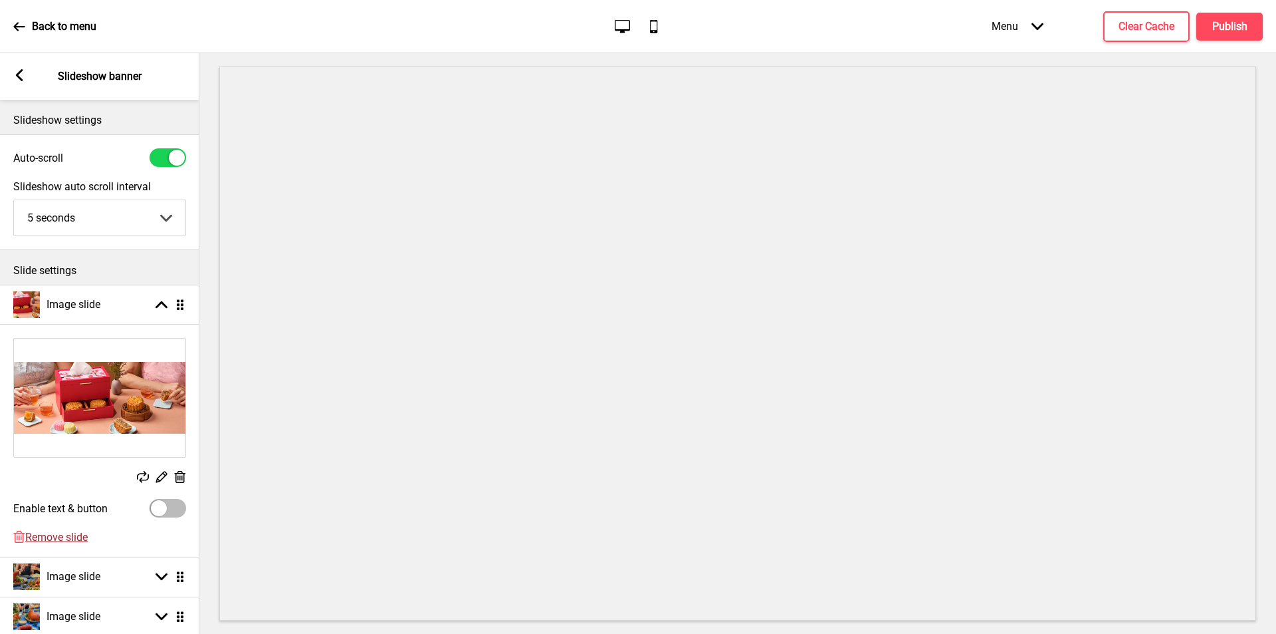
click at [70, 537] on span "Remove slide" at bounding box center [56, 536] width 62 height 13
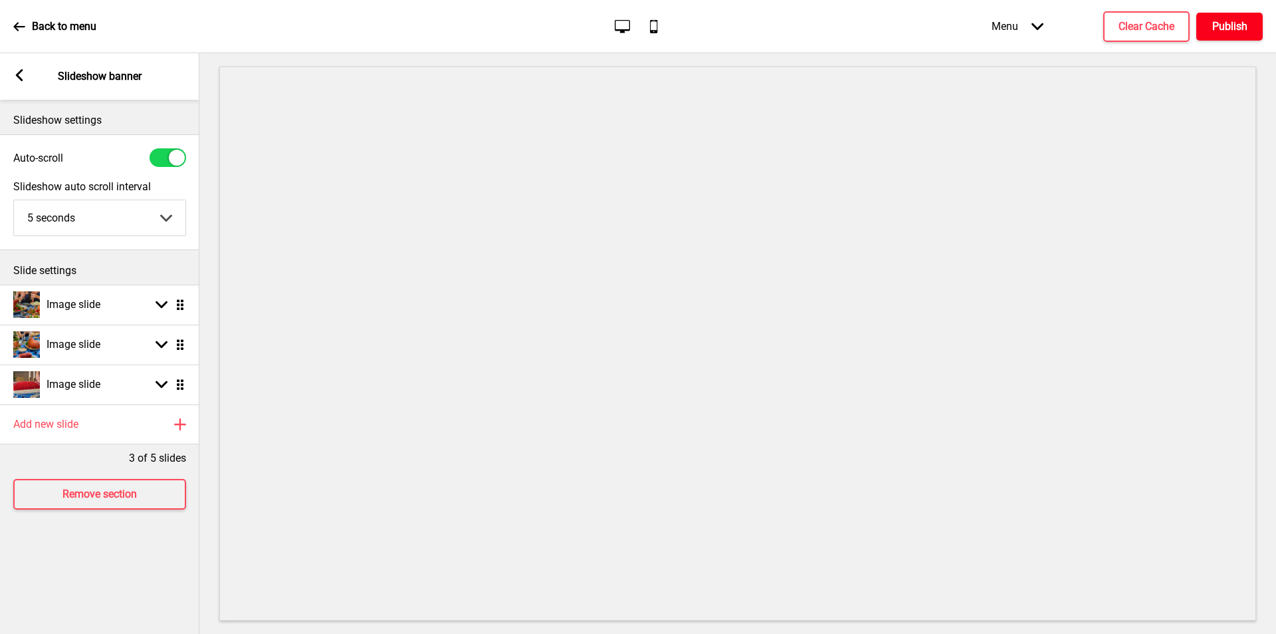
click at [1237, 19] on h4 "Publish" at bounding box center [1230, 26] width 35 height 15
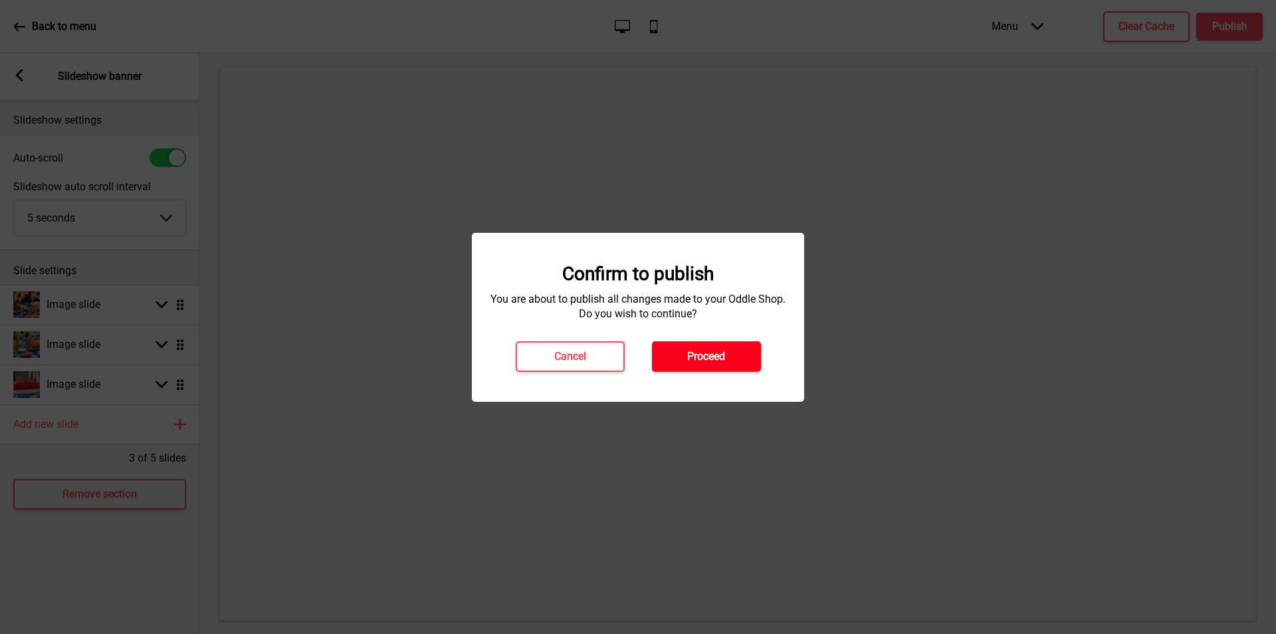
click at [722, 356] on h4 "Proceed" at bounding box center [706, 356] width 38 height 15
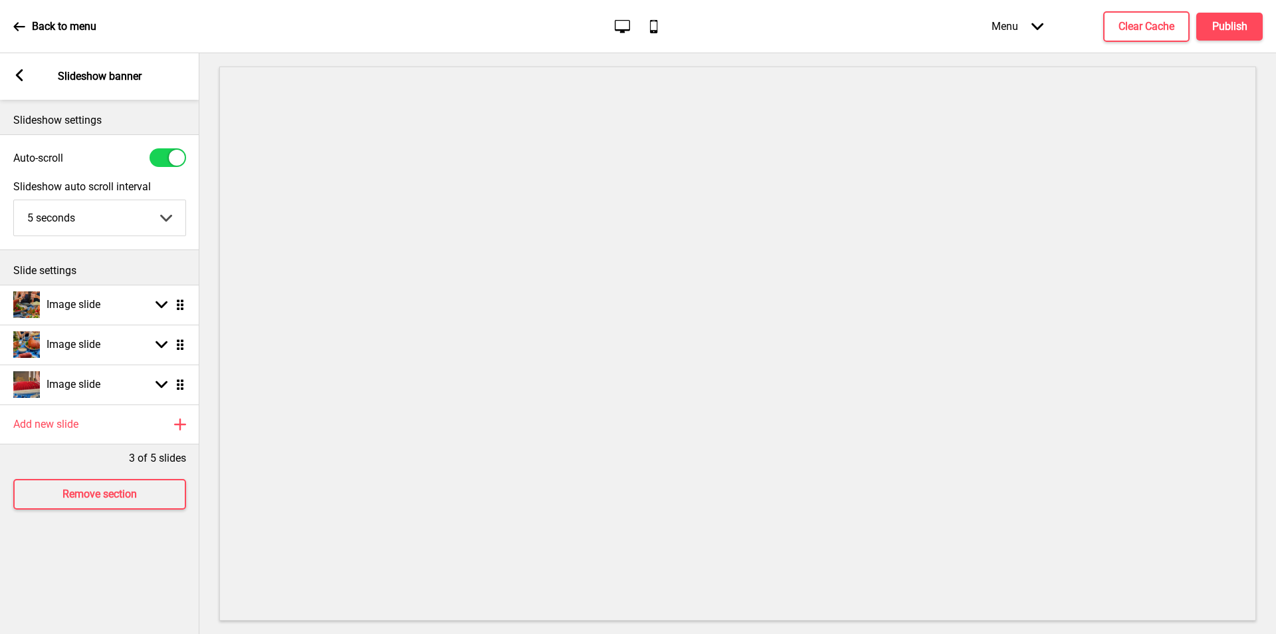
click at [22, 74] on rect at bounding box center [19, 75] width 12 height 12
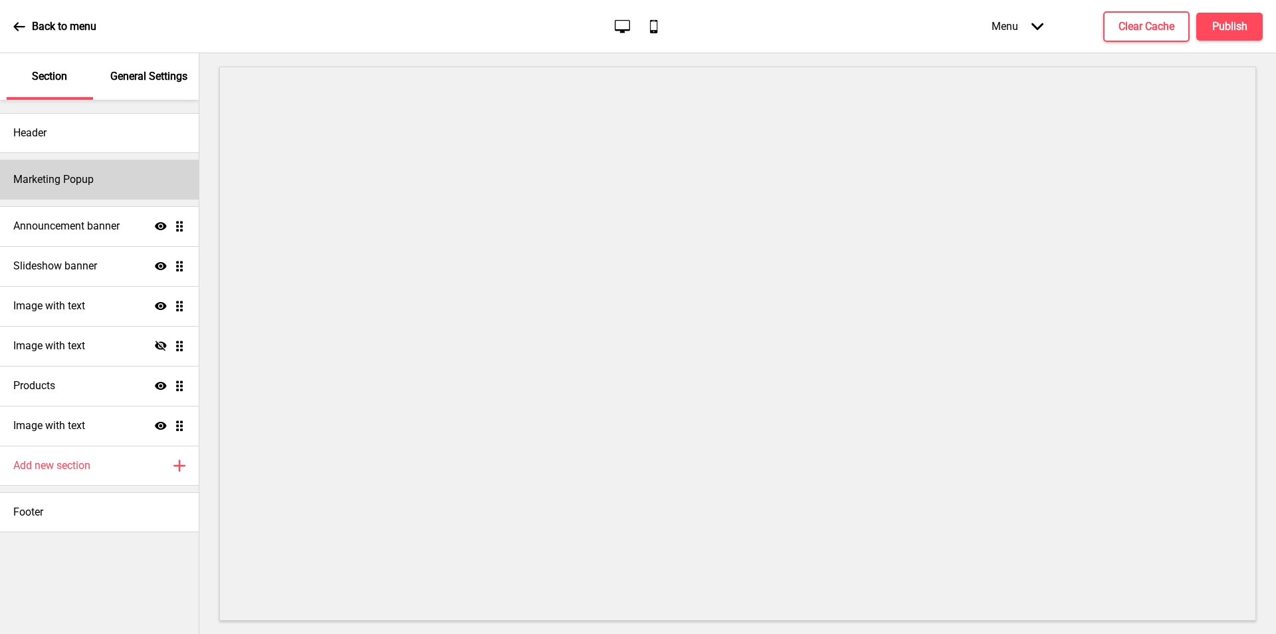
click at [80, 193] on div "Marketing Popup" at bounding box center [99, 180] width 199 height 40
select select "exitIntent"
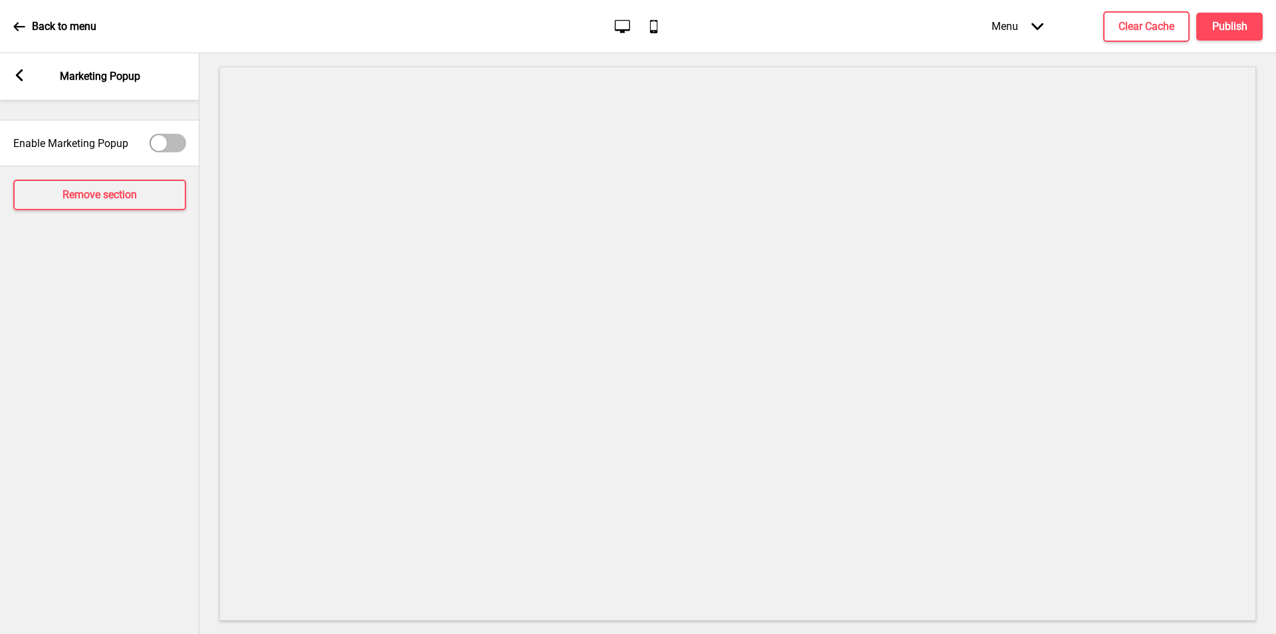
click at [26, 69] on div "Arrow left Marketing Popup" at bounding box center [99, 76] width 199 height 47
click at [19, 71] on rect at bounding box center [19, 75] width 12 height 12
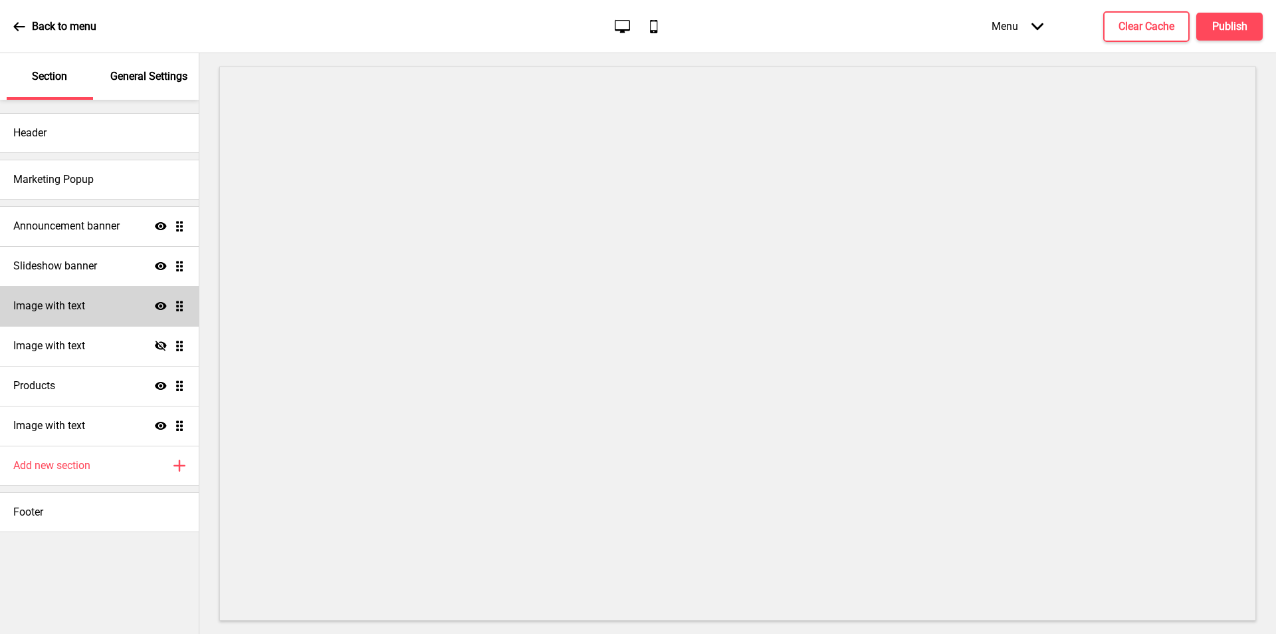
click at [29, 299] on h4 "Image with text" at bounding box center [49, 305] width 72 height 15
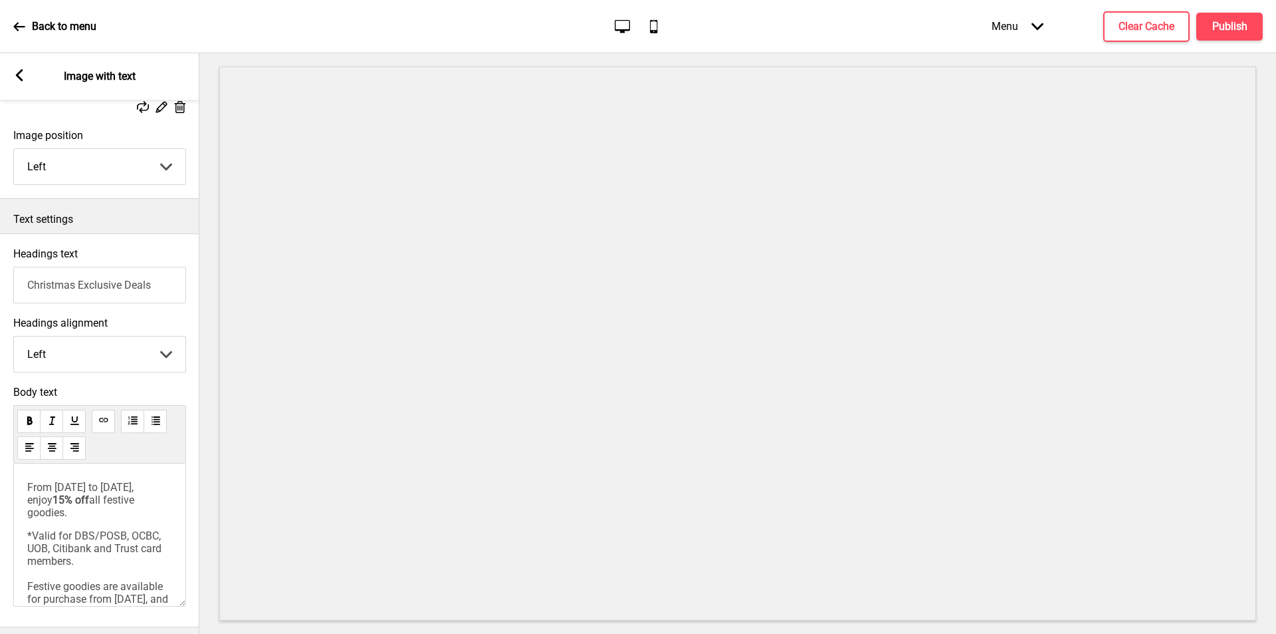
scroll to position [287, 0]
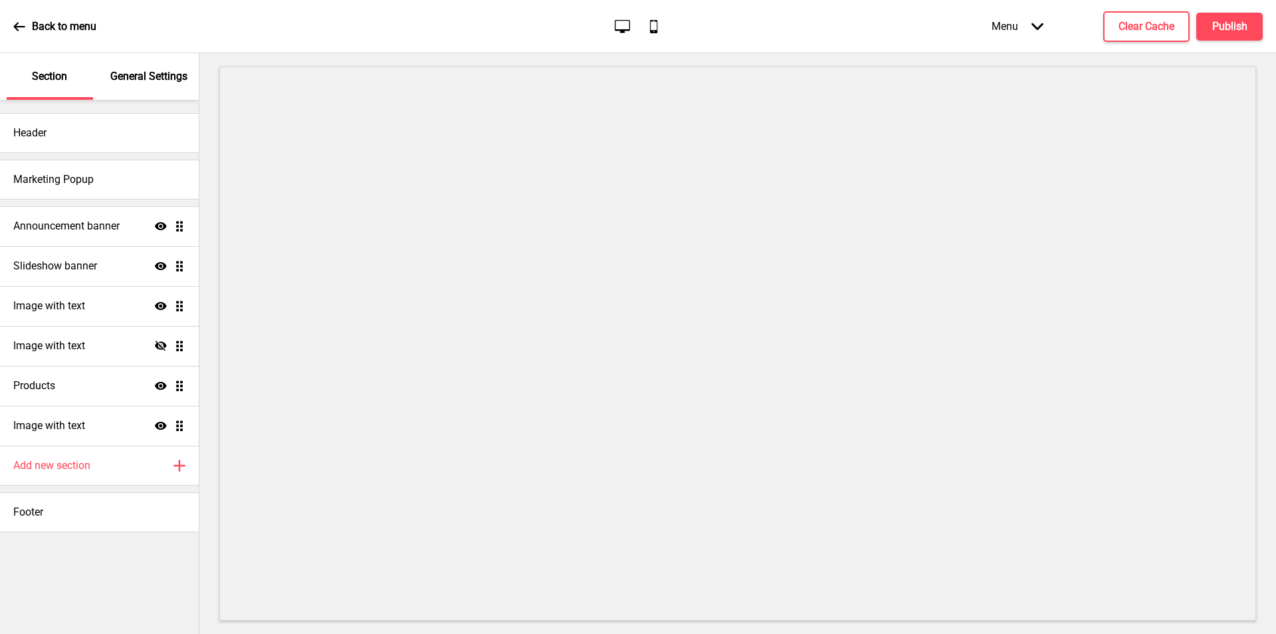
click at [161, 79] on p "General Settings" at bounding box center [148, 76] width 77 height 15
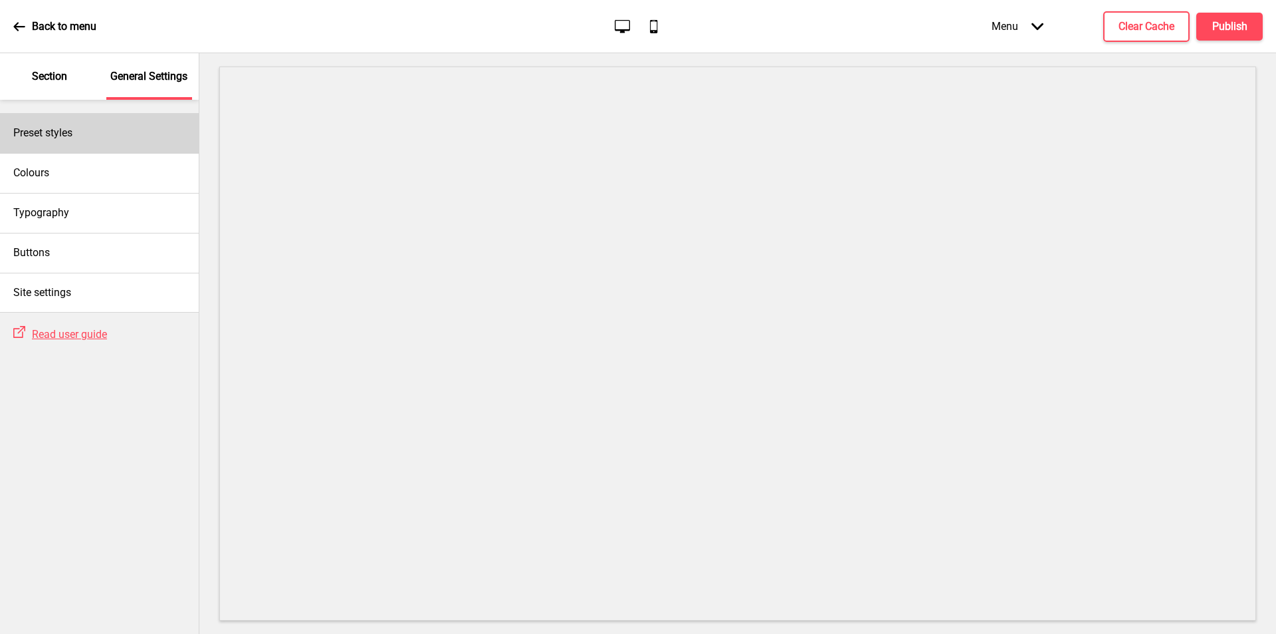
click at [150, 139] on div "Preset styles" at bounding box center [99, 133] width 199 height 40
select select "Custom"
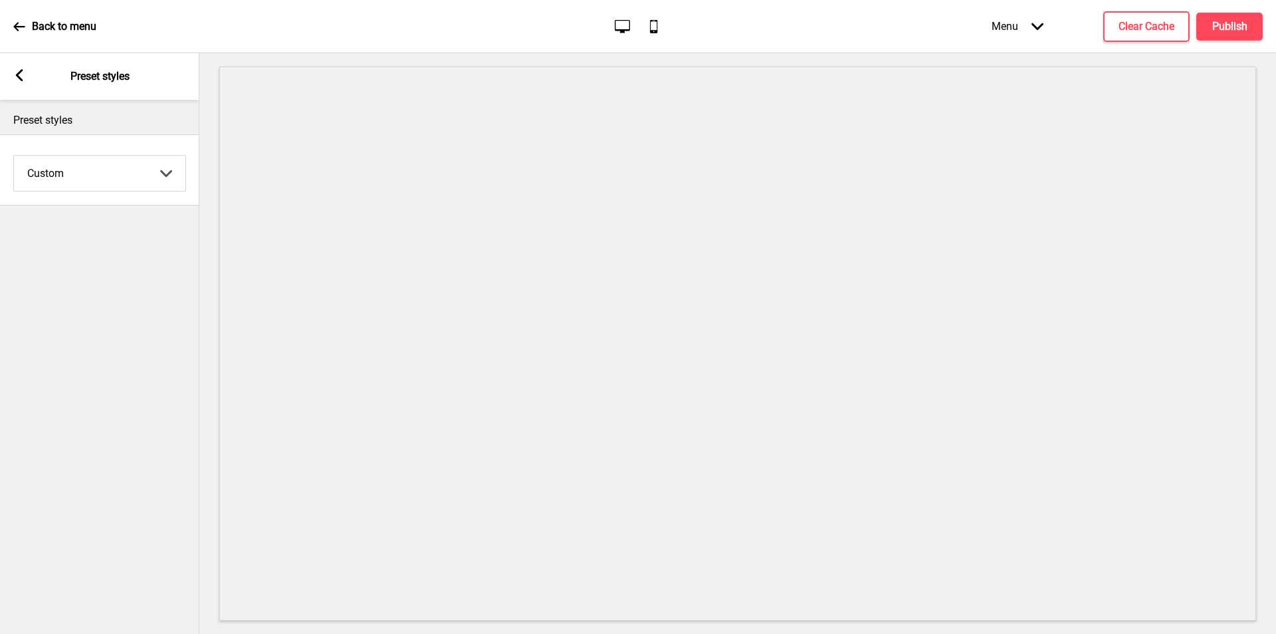
click at [42, 20] on p "Back to menu" at bounding box center [64, 26] width 64 height 15
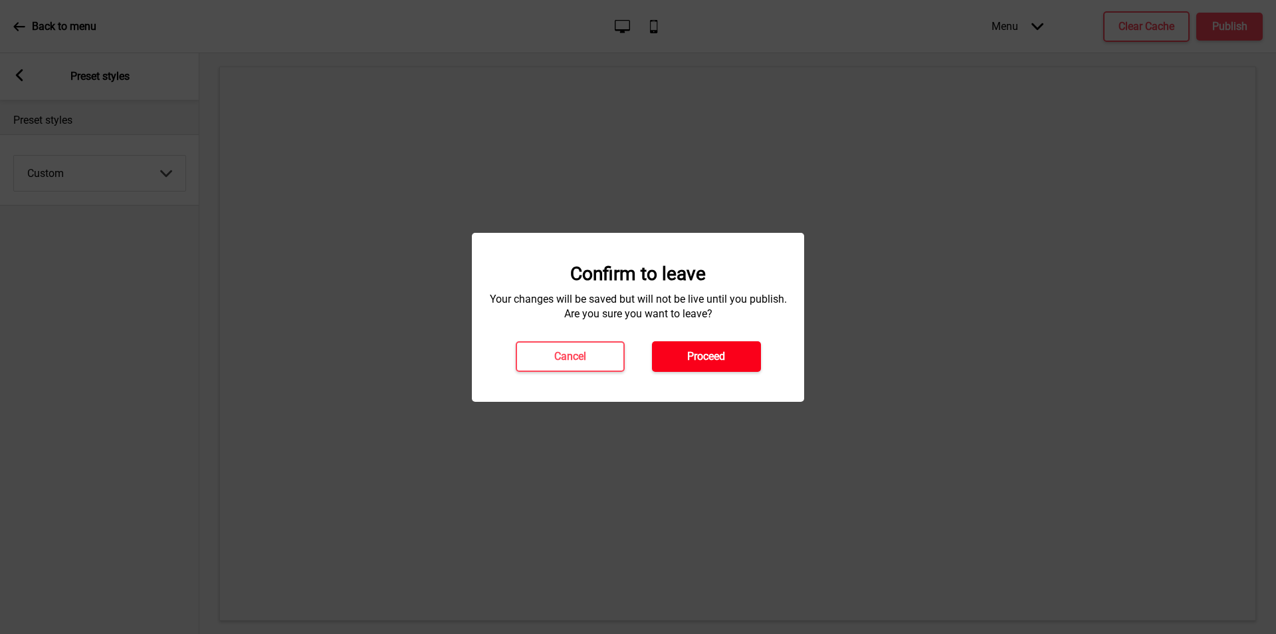
click at [711, 360] on h4 "Proceed" at bounding box center [706, 356] width 38 height 15
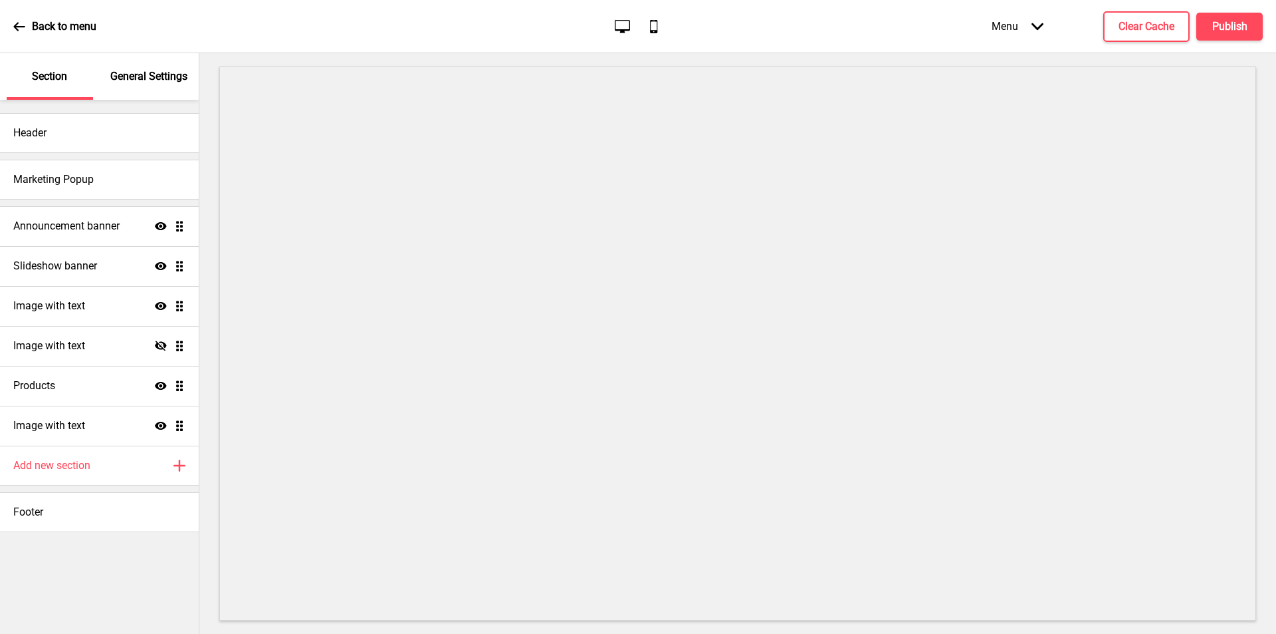
click at [1260, 275] on div at bounding box center [737, 343] width 1077 height 580
click at [94, 508] on div "Footer" at bounding box center [99, 512] width 199 height 40
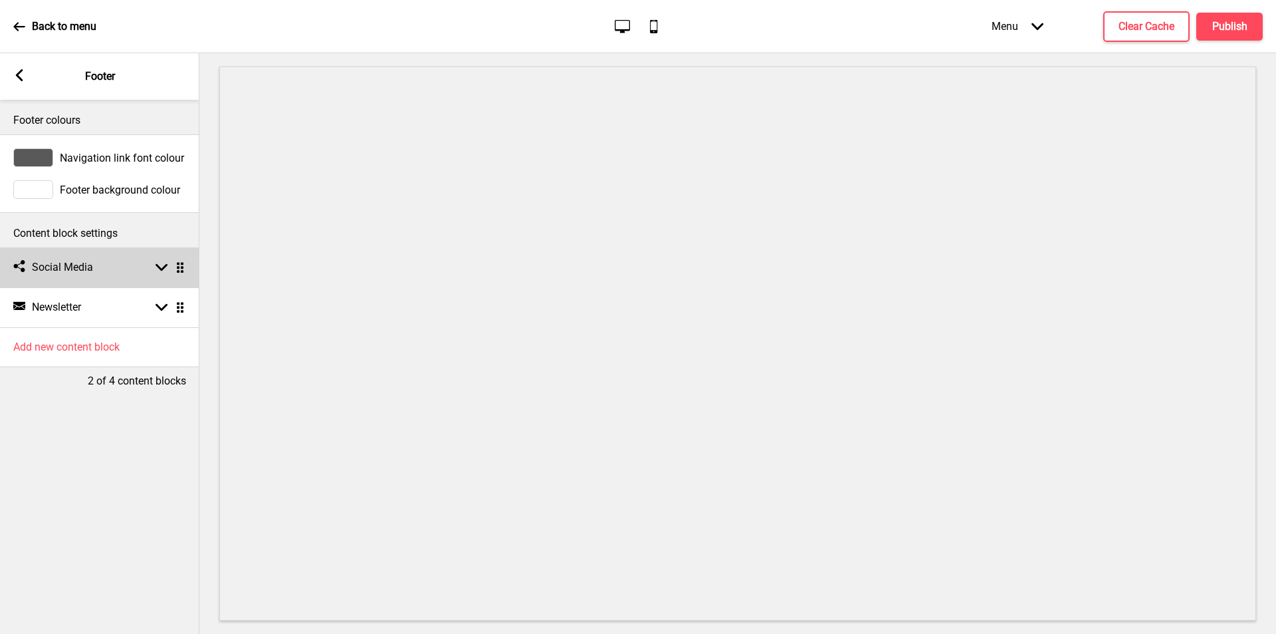
click at [68, 271] on h4 "Social Media" at bounding box center [62, 267] width 61 height 15
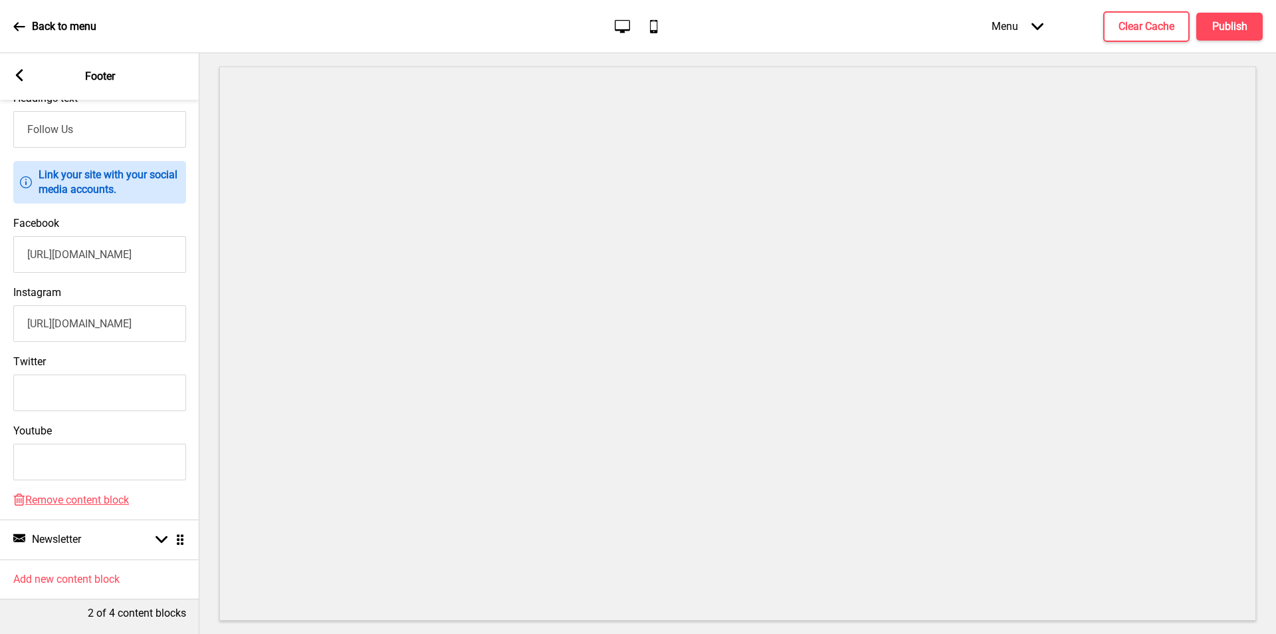
scroll to position [225, 0]
click at [120, 530] on div "Newsletter Newsletter Arrow down Drag" at bounding box center [99, 539] width 199 height 40
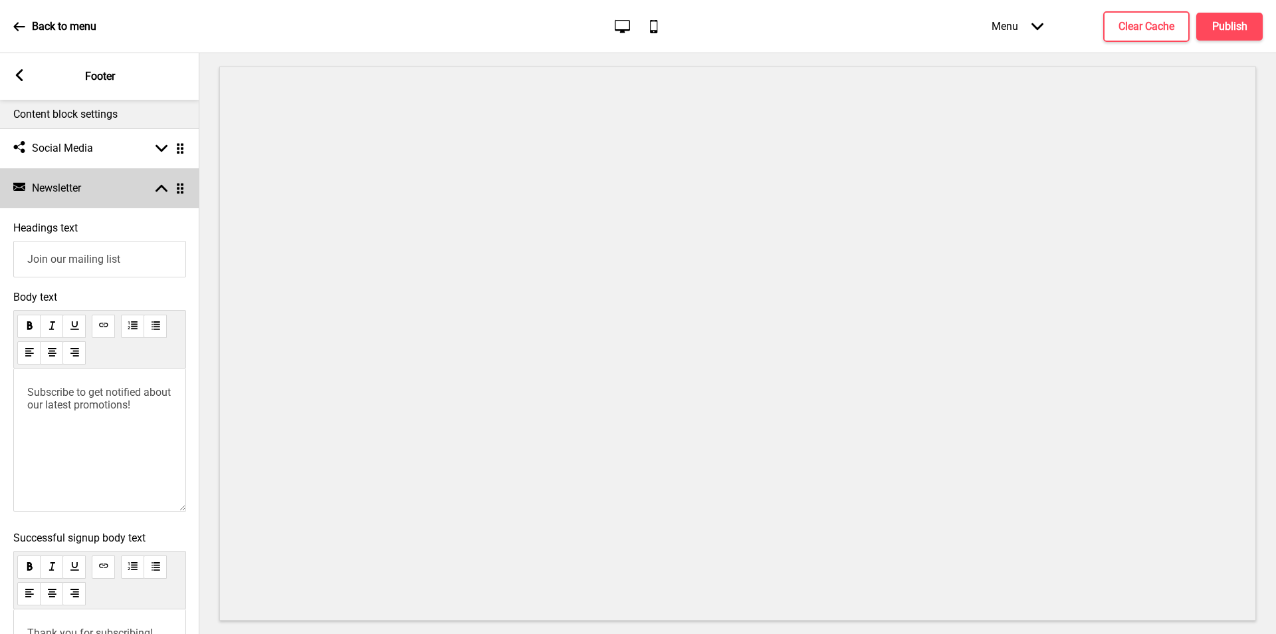
scroll to position [0, 0]
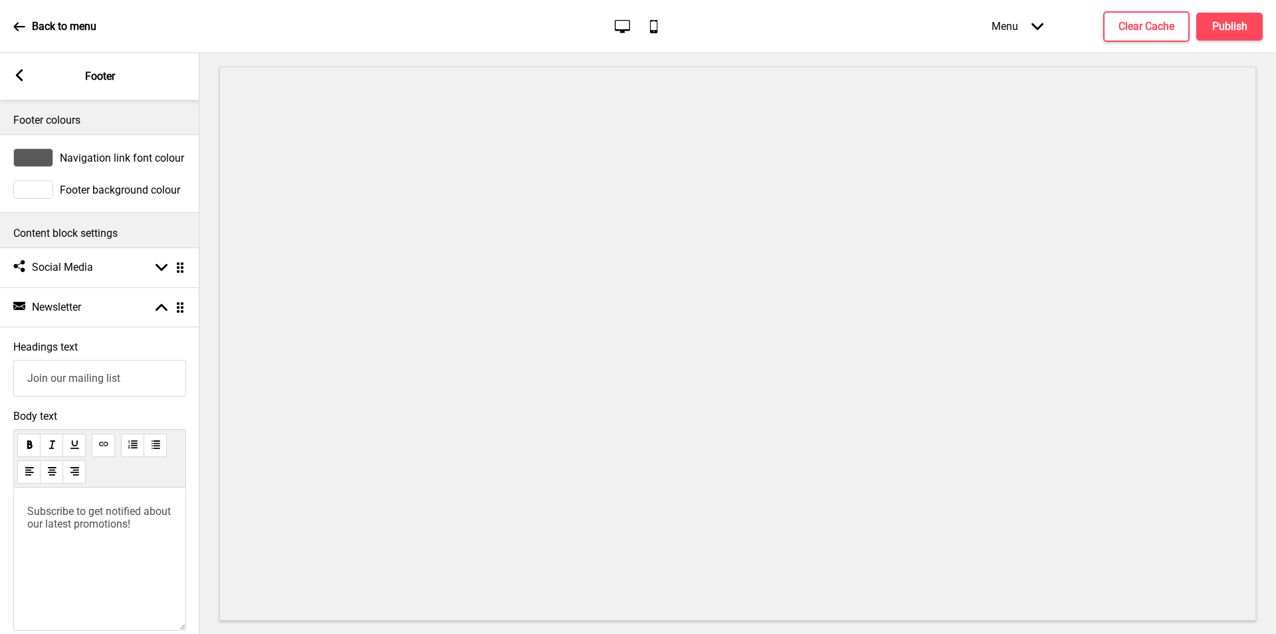
click at [24, 80] on rect at bounding box center [19, 75] width 12 height 12
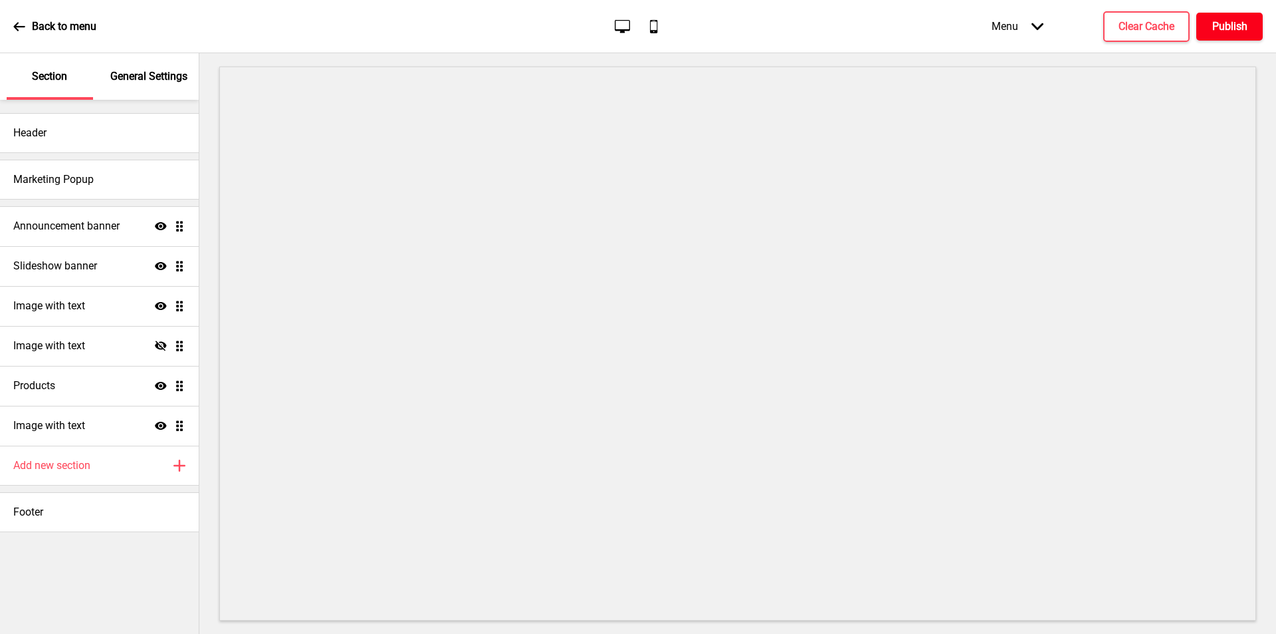
click at [1229, 24] on h4 "Publish" at bounding box center [1230, 26] width 35 height 15
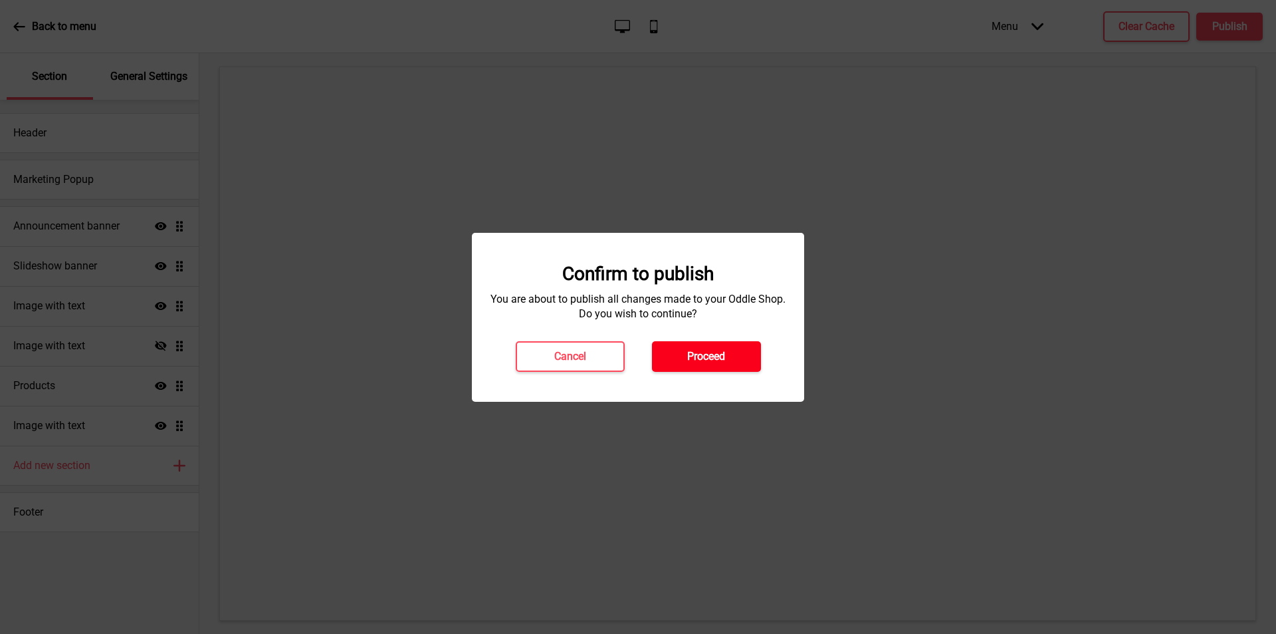
click at [736, 345] on button "Proceed" at bounding box center [706, 356] width 109 height 31
